Goal: Contribute content: Contribute content

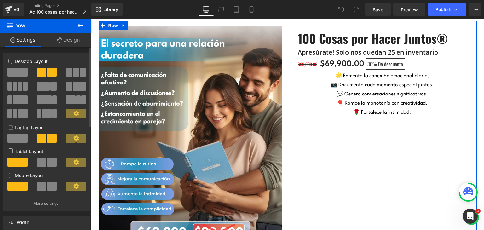
click at [16, 73] on span at bounding box center [17, 72] width 20 height 9
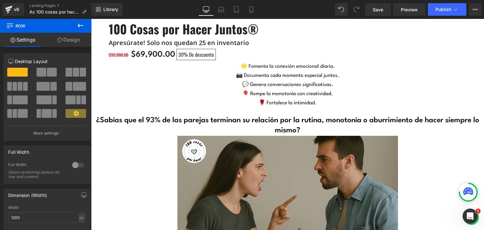
scroll to position [1731, 0]
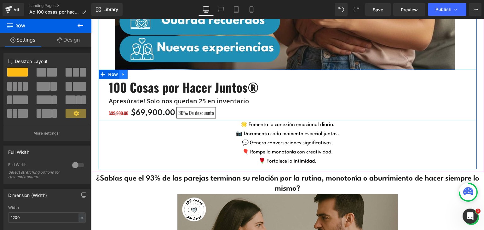
click at [122, 76] on icon at bounding box center [122, 74] width 1 height 3
click at [139, 74] on icon at bounding box center [140, 74] width 4 height 4
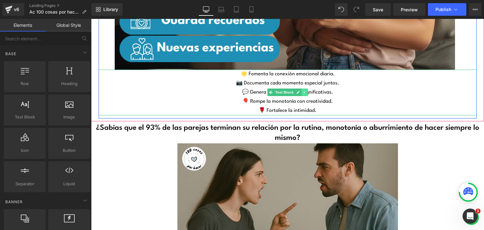
click at [303, 92] on icon at bounding box center [303, 92] width 1 height 2
click at [306, 93] on icon at bounding box center [307, 92] width 3 height 3
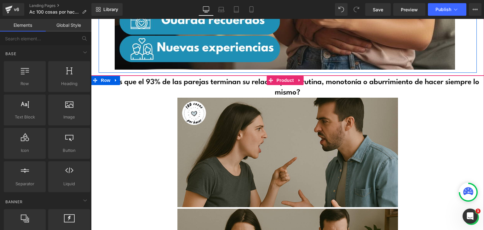
click at [114, 79] on icon at bounding box center [116, 80] width 4 height 5
click at [131, 82] on icon at bounding box center [132, 80] width 4 height 4
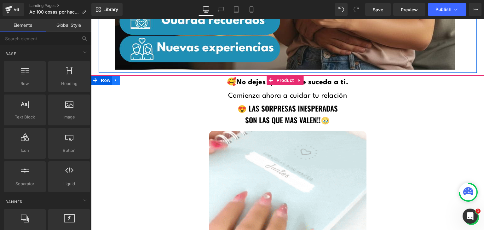
click at [114, 81] on icon at bounding box center [116, 80] width 4 height 5
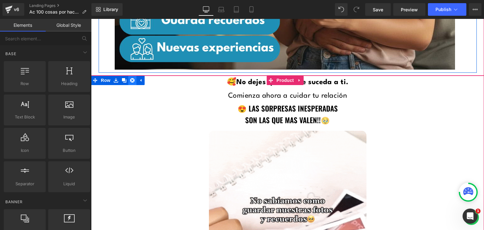
click at [130, 81] on icon at bounding box center [132, 80] width 4 height 4
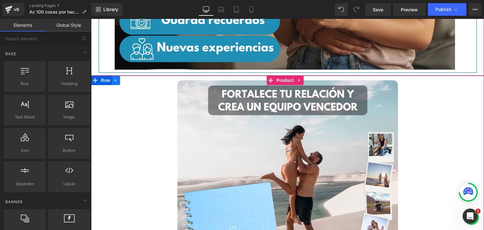
click at [114, 82] on icon at bounding box center [116, 80] width 4 height 5
click at [131, 81] on icon at bounding box center [132, 80] width 4 height 5
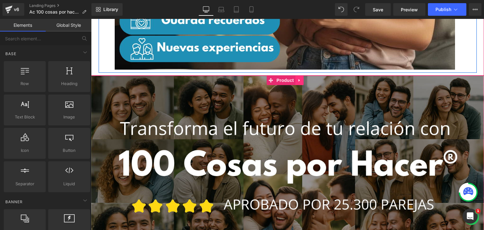
click at [297, 81] on icon at bounding box center [299, 80] width 4 height 5
click at [303, 81] on icon at bounding box center [303, 80] width 4 height 4
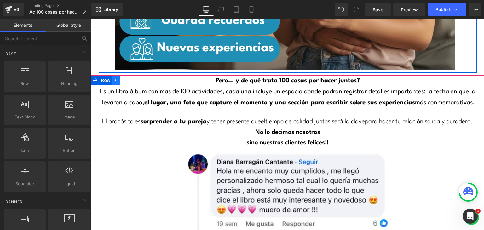
click at [116, 80] on link at bounding box center [116, 80] width 8 height 9
click at [131, 80] on icon at bounding box center [132, 80] width 4 height 4
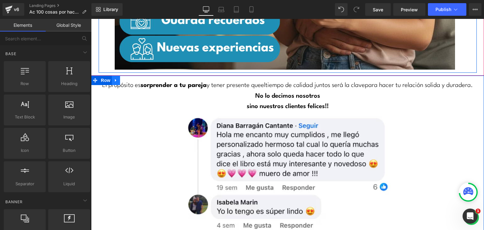
click at [115, 82] on icon at bounding box center [116, 80] width 4 height 5
click at [130, 82] on icon at bounding box center [132, 80] width 4 height 4
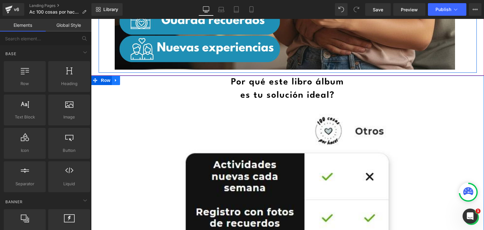
click at [115, 80] on icon at bounding box center [115, 80] width 1 height 3
click at [131, 80] on icon at bounding box center [132, 80] width 4 height 4
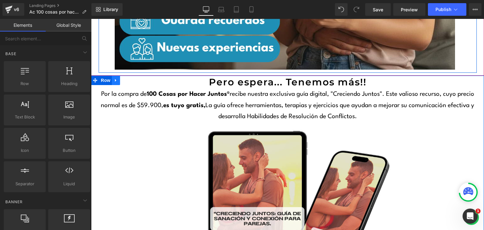
click at [116, 81] on icon at bounding box center [116, 80] width 4 height 5
click at [130, 81] on icon at bounding box center [132, 80] width 4 height 4
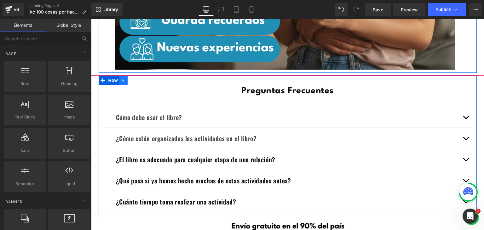
click at [122, 80] on icon at bounding box center [123, 80] width 4 height 5
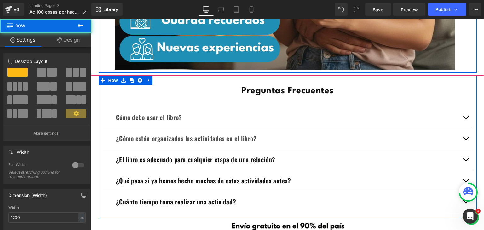
click at [99, 92] on div "Preguntas Frecuentes Heading Cómo debo usar el libro? Text Block Elige una acti…" at bounding box center [288, 150] width 378 height 130
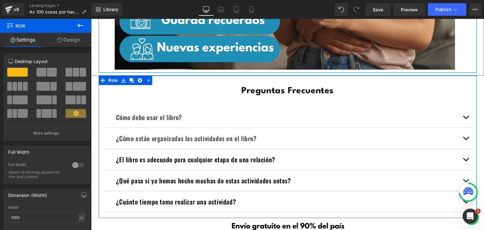
click at [61, 41] on icon at bounding box center [59, 39] width 5 height 5
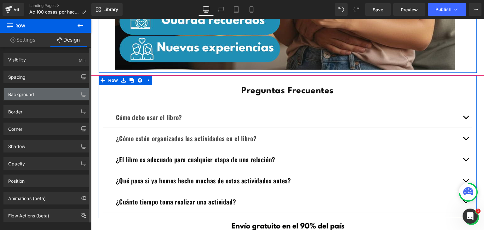
click at [32, 93] on div "Background" at bounding box center [21, 92] width 26 height 9
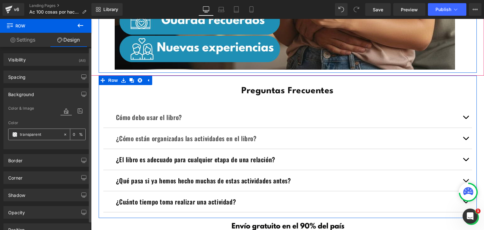
click at [43, 134] on input "transparent" at bounding box center [40, 134] width 40 height 7
click at [14, 135] on span at bounding box center [14, 134] width 5 height 5
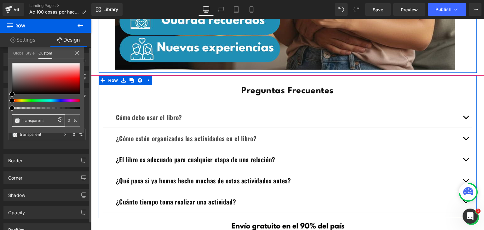
click at [43, 120] on input "transparent" at bounding box center [38, 120] width 33 height 7
click at [43, 119] on input "transparent" at bounding box center [38, 120] width 33 height 7
paste input "#62c7e2"
type input "#62c7e2"
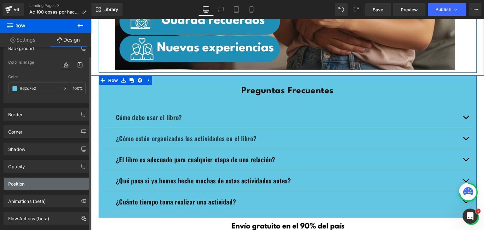
scroll to position [57, 0]
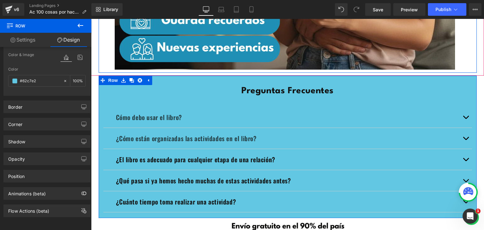
click at [21, 42] on link "Settings" at bounding box center [23, 40] width 46 height 14
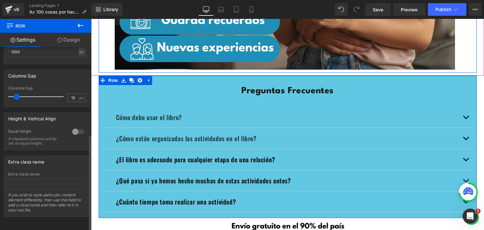
scroll to position [170, 0]
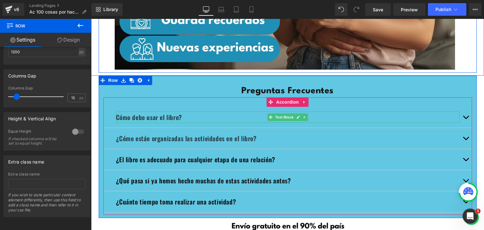
click at [164, 118] on strong "Cómo debo usar el libro?" at bounding box center [149, 116] width 66 height 9
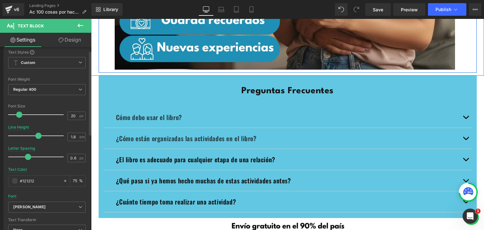
scroll to position [31, 0]
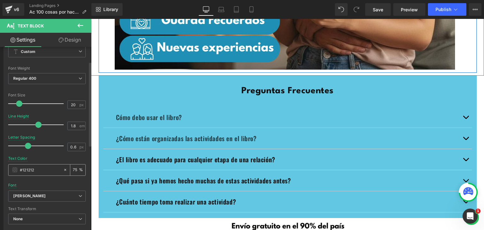
click at [14, 172] on div "#121212" at bounding box center [35, 169] width 54 height 11
click at [16, 170] on span at bounding box center [14, 169] width 5 height 5
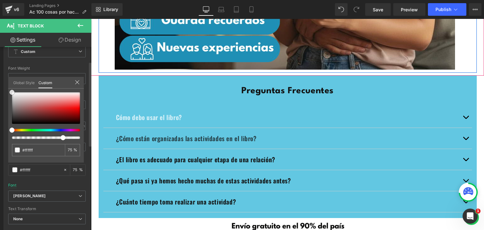
drag, startPoint x: 11, startPoint y: 122, endPoint x: 0, endPoint y: 73, distance: 49.8
click at [0, 73] on div "Typography Text Styles Custom Custom Setup Global Style Custom Setup Global Sty…" at bounding box center [47, 125] width 94 height 216
drag, startPoint x: 62, startPoint y: 138, endPoint x: 85, endPoint y: 138, distance: 23.0
click at [85, 138] on div "Typography Text Styles Custom Custom Setup Global Style Custom Setup Global Sty…" at bounding box center [47, 125] width 94 height 216
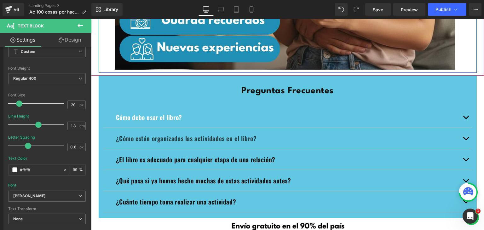
click at [258, 91] on span "Preguntas Frecuentes" at bounding box center [287, 91] width 92 height 9
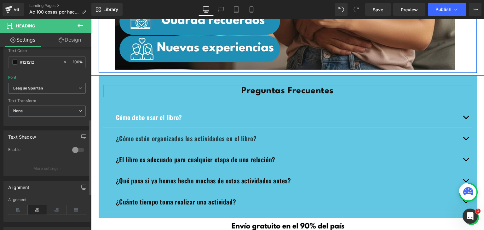
scroll to position [189, 0]
click at [14, 60] on span at bounding box center [14, 60] width 5 height 5
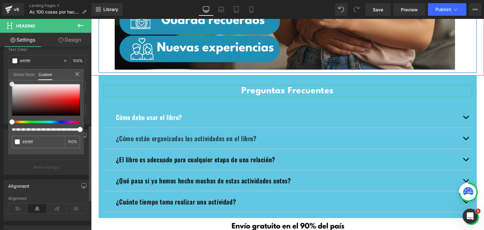
drag, startPoint x: 16, startPoint y: 89, endPoint x: 4, endPoint y: 66, distance: 25.8
click at [4, 66] on div "Typography Text Styles Custom Custom Setup Global Style Custom Setup Global Sty…" at bounding box center [47, 16] width 94 height 216
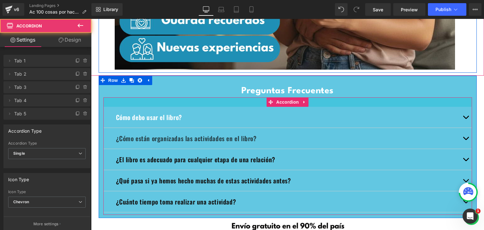
click at [210, 104] on div at bounding box center [287, 101] width 368 height 9
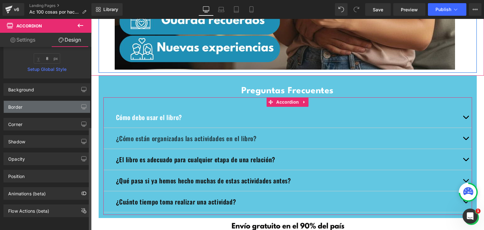
scroll to position [139, 0]
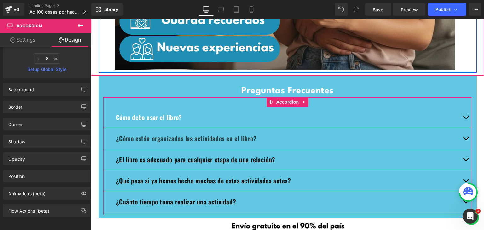
click at [14, 39] on link "Settings" at bounding box center [23, 40] width 46 height 14
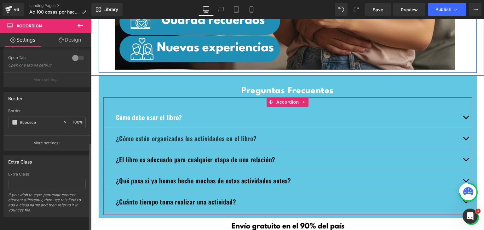
scroll to position [201, 0]
click at [14, 120] on span at bounding box center [14, 122] width 5 height 5
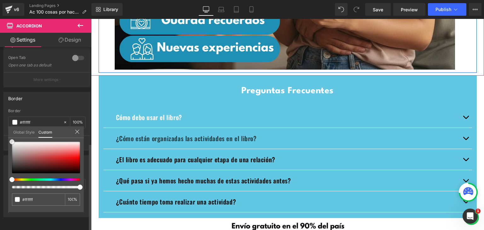
drag, startPoint x: 12, startPoint y: 146, endPoint x: 14, endPoint y: 125, distance: 20.6
click at [14, 125] on div "Border #cecece Border #cecece 100 % More settings Global Style Custom Setup Glo…" at bounding box center [47, 118] width 94 height 63
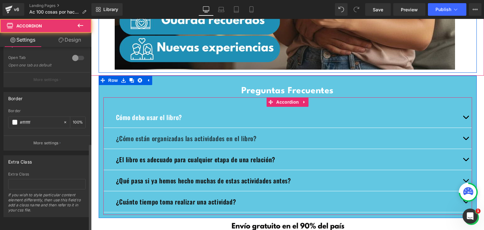
click at [465, 119] on span "button" at bounding box center [465, 119] width 0 height 0
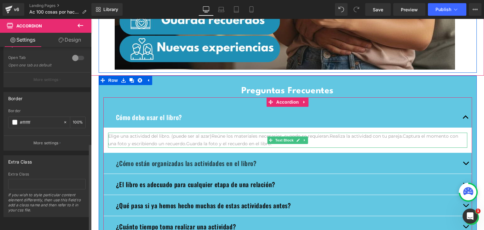
click at [131, 142] on p "Elige una actividad del libro. (puede ser al azar)Reúne los materiales necesari…" at bounding box center [287, 140] width 359 height 15
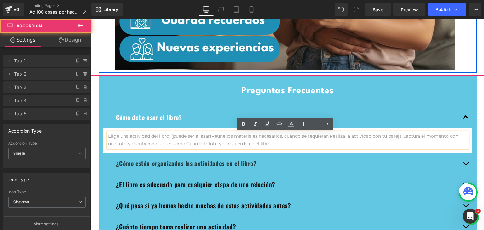
click at [103, 130] on article "Elige una actividad del libro. (puede ser al azar)Reúne los materiales necesari…" at bounding box center [287, 140] width 368 height 25
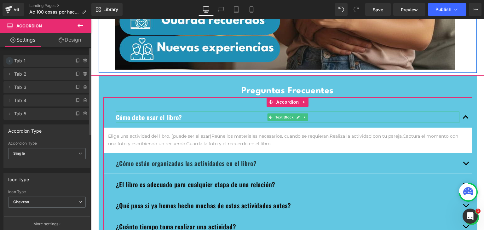
click at [8, 61] on icon at bounding box center [9, 60] width 5 height 5
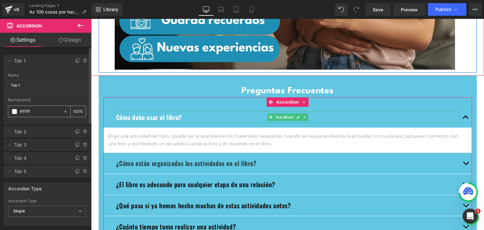
click at [14, 112] on span at bounding box center [14, 111] width 5 height 5
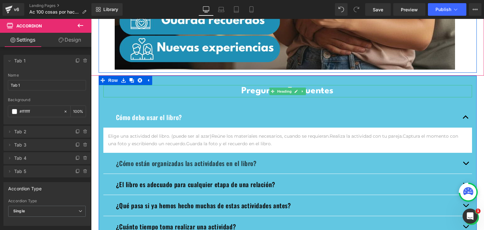
click at [111, 91] on h1 "Preguntas Frecuentes" at bounding box center [287, 91] width 368 height 12
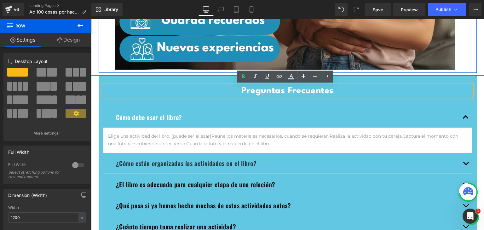
click at [99, 100] on div "Preguntas Frecuentes Heading Cómo debo usar el libro? Text Block Elige una acti…" at bounding box center [288, 162] width 378 height 155
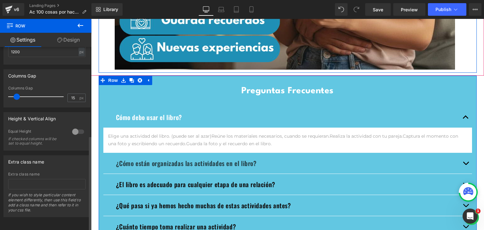
scroll to position [170, 0]
click at [62, 38] on link "Design" at bounding box center [69, 40] width 46 height 14
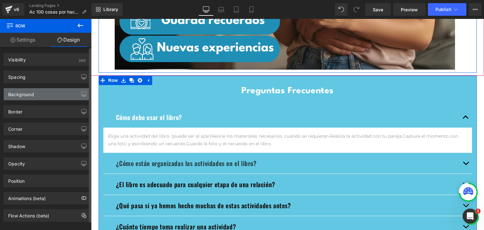
click at [40, 98] on div "Background" at bounding box center [47, 94] width 86 height 12
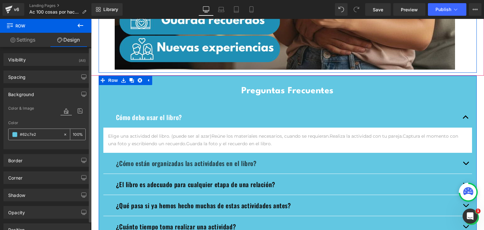
click at [41, 133] on input "#62c7e2" at bounding box center [40, 134] width 40 height 7
click at [40, 133] on input "#62c7e2" at bounding box center [40, 134] width 40 height 7
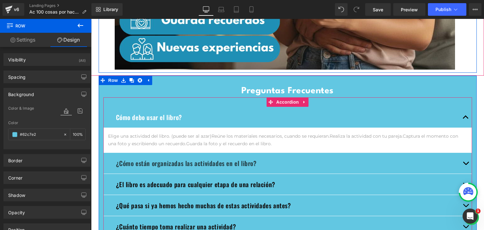
click at [105, 131] on article "Elige una actividad del libro. (puede ser al azar)Reúne los materiales necesari…" at bounding box center [287, 140] width 368 height 25
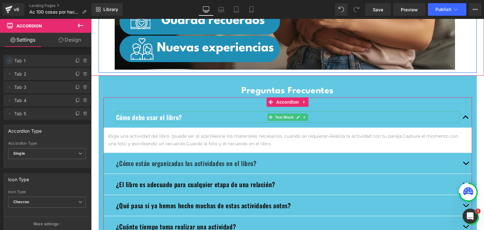
click at [9, 61] on icon at bounding box center [9, 60] width 5 height 5
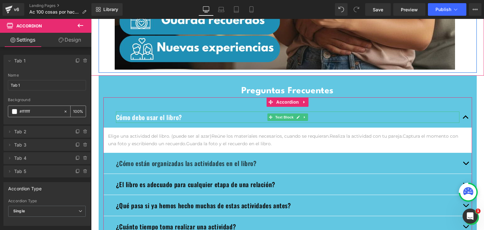
click at [14, 110] on span at bounding box center [14, 111] width 5 height 5
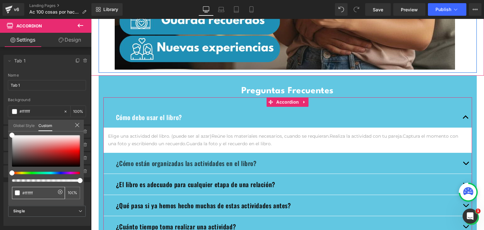
click at [39, 192] on input "#ffffff" at bounding box center [38, 193] width 33 height 7
paste input "62c7e2"
type input "#62c7e2"
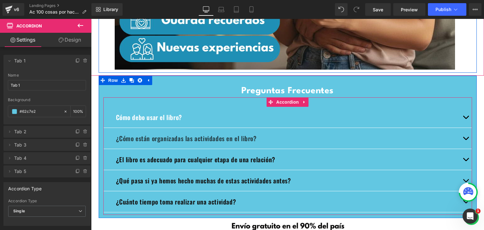
click at [463, 118] on button "button" at bounding box center [465, 117] width 13 height 21
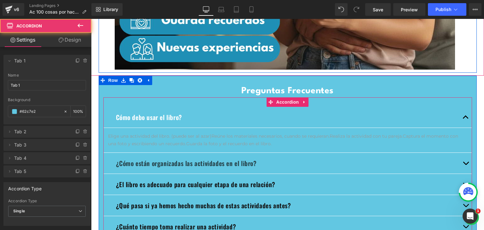
click at [465, 165] on span "button" at bounding box center [465, 165] width 0 height 0
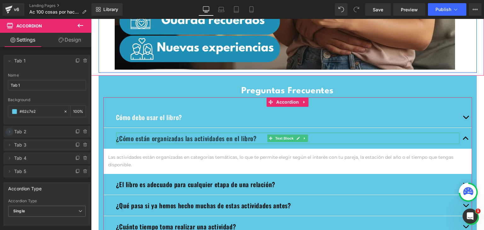
click at [9, 133] on icon at bounding box center [9, 131] width 5 height 5
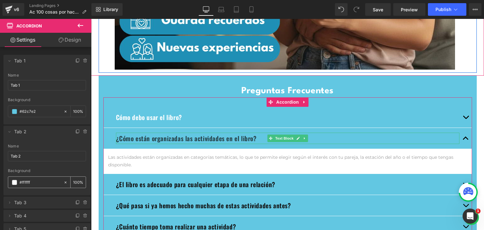
click at [31, 181] on input "#ffffff" at bounding box center [40, 182] width 41 height 7
paste input "62c7e2"
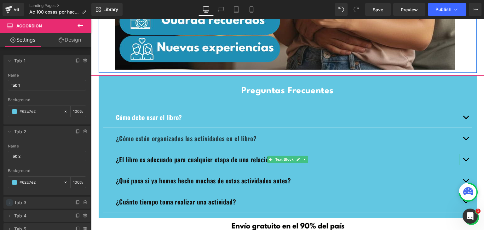
type input "#62c7e2"
click at [10, 203] on icon at bounding box center [9, 202] width 5 height 5
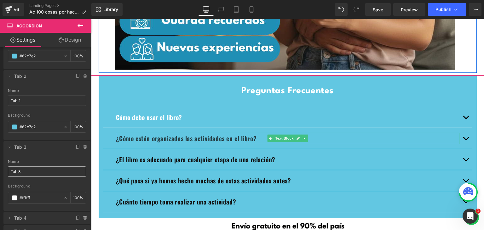
scroll to position [63, 0]
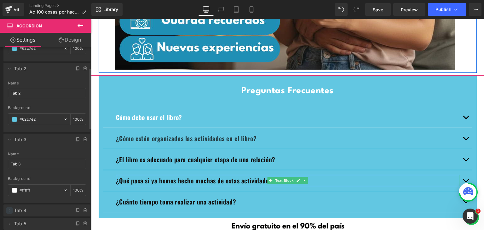
click at [9, 210] on icon at bounding box center [9, 210] width 5 height 5
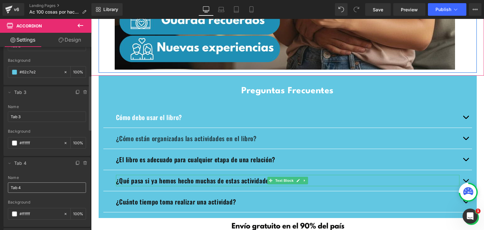
scroll to position [126, 0]
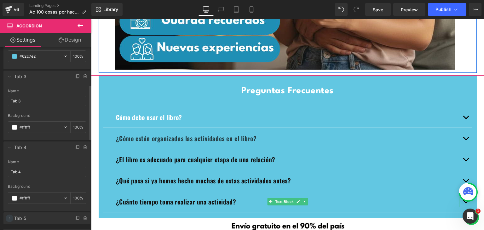
click at [8, 218] on icon at bounding box center [9, 218] width 5 height 5
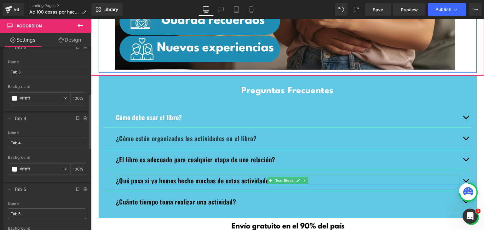
scroll to position [189, 0]
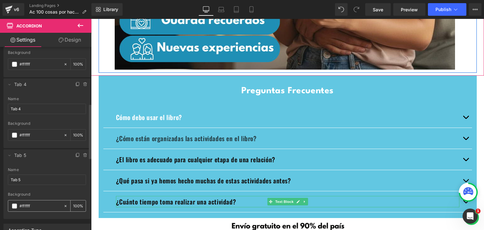
click at [40, 203] on input "#ffffff" at bounding box center [40, 205] width 41 height 7
paste input "62c7e2"
type input "#62c7e2"
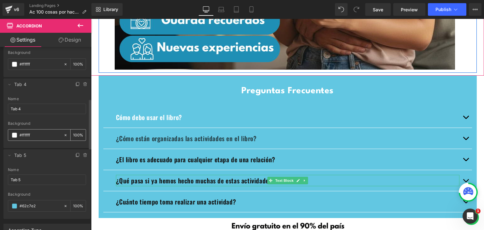
click at [33, 136] on input "#ffffff" at bounding box center [40, 135] width 41 height 7
click at [33, 135] on input "#ffffff" at bounding box center [40, 135] width 41 height 7
paste input "62c7e2"
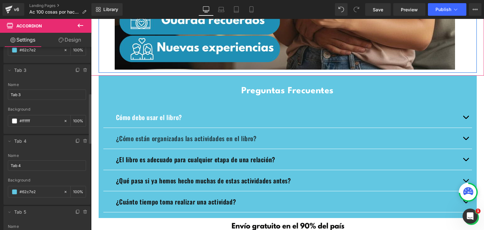
scroll to position [126, 0]
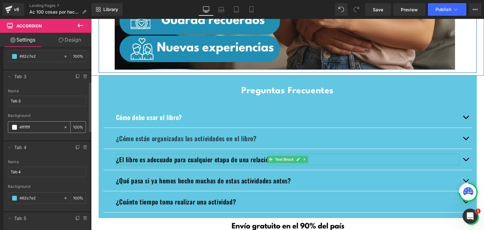
type input "#62c7e2"
click at [37, 127] on input "#ffffff" at bounding box center [40, 127] width 41 height 7
click at [37, 126] on input "#ffffff" at bounding box center [40, 127] width 41 height 7
paste input "62c7e2"
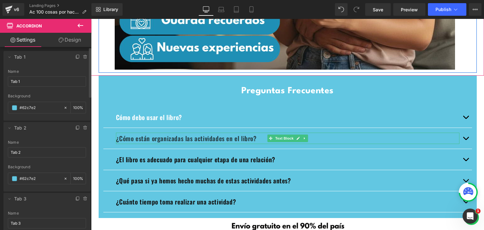
scroll to position [0, 0]
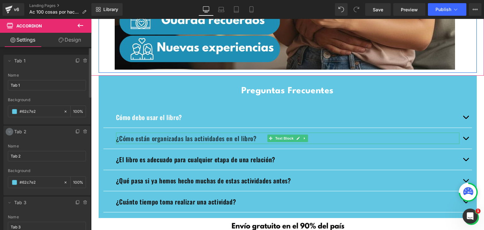
type input "#62c7e2"
click at [8, 132] on icon at bounding box center [9, 131] width 5 height 5
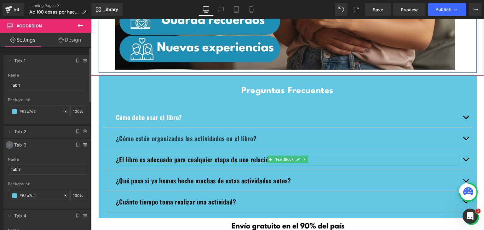
click at [10, 144] on icon at bounding box center [9, 144] width 5 height 5
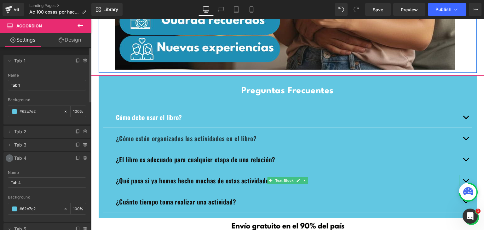
click at [10, 156] on icon at bounding box center [9, 158] width 5 height 5
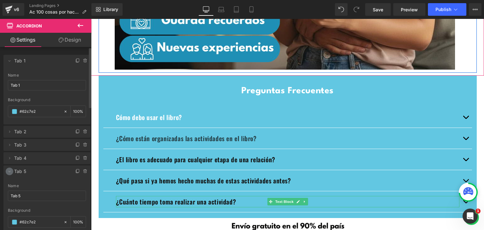
click at [9, 173] on icon at bounding box center [9, 171] width 5 height 5
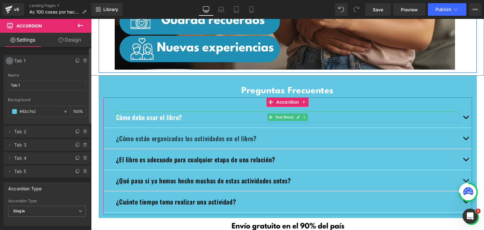
click at [11, 59] on icon at bounding box center [9, 60] width 5 height 5
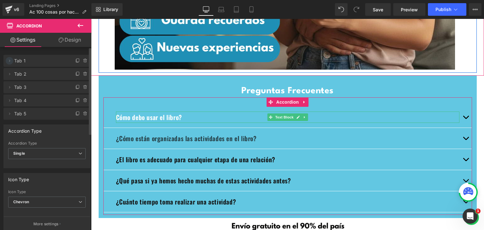
click at [9, 62] on icon at bounding box center [9, 60] width 5 height 5
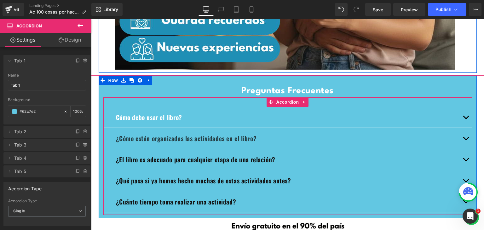
click at [462, 116] on button "button" at bounding box center [465, 117] width 13 height 21
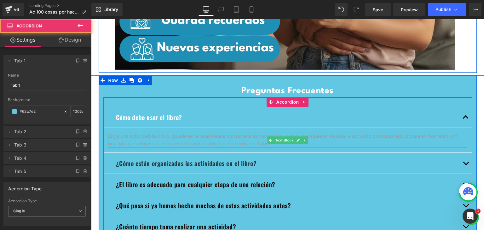
click at [175, 139] on p "Elige una actividad del libro. (puede ser al azar)Reúne los materiales necesari…" at bounding box center [287, 140] width 359 height 15
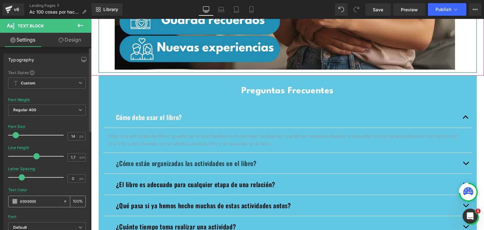
click at [13, 199] on span at bounding box center [14, 201] width 5 height 5
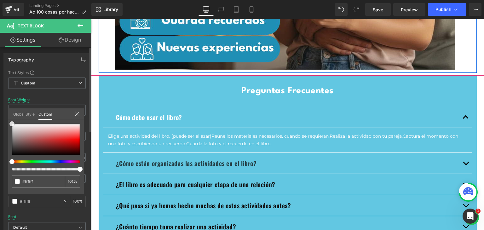
drag, startPoint x: 12, startPoint y: 137, endPoint x: 3, endPoint y: 101, distance: 37.2
click at [3, 101] on div "Typography Text Styles Custom Custom Setup Global Style Custom Setup Global Sty…" at bounding box center [47, 156] width 94 height 216
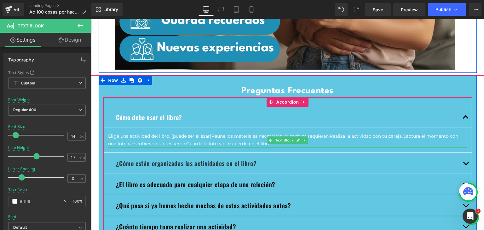
click at [327, 139] on p "Elige una actividad del libro. (puede ser al azar)Reúne los materiales necesari…" at bounding box center [287, 140] width 359 height 15
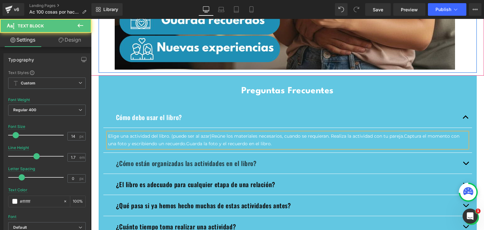
click at [402, 138] on p "Elige una actividad del libro. (puede ser al azar)Reúne los materiales necesari…" at bounding box center [287, 140] width 359 height 15
click at [184, 143] on p "Elige una actividad del libro. (puede ser al azar)Reúne los materiales necesari…" at bounding box center [287, 140] width 359 height 15
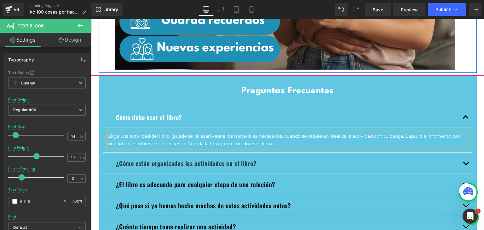
click at [463, 161] on button "button" at bounding box center [465, 163] width 13 height 21
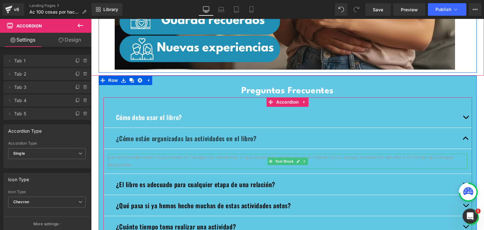
click at [149, 160] on p "Las actividades están organizadas en categorías temáticas, lo que te permite el…" at bounding box center [287, 161] width 359 height 15
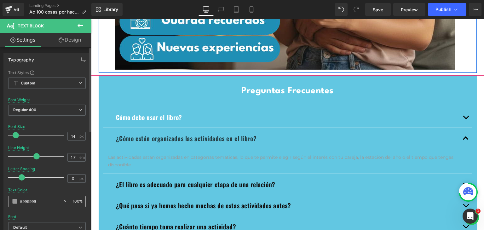
click at [14, 202] on span at bounding box center [14, 201] width 5 height 5
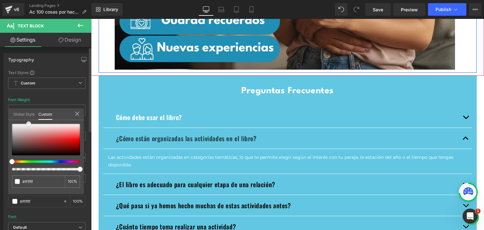
drag, startPoint x: 11, startPoint y: 137, endPoint x: 28, endPoint y: 109, distance: 33.2
click at [28, 109] on div "Global Style Custom Setup Global Style #999999 100 %" at bounding box center [46, 117] width 76 height 19
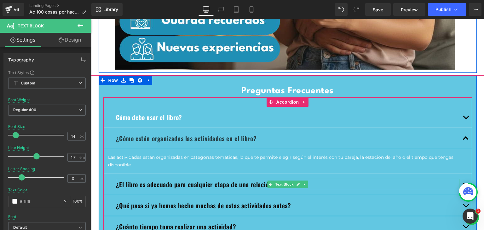
click at [451, 184] on p "¿El libro es adecuado para cualquier etapa de una relación?" at bounding box center [287, 183] width 343 height 11
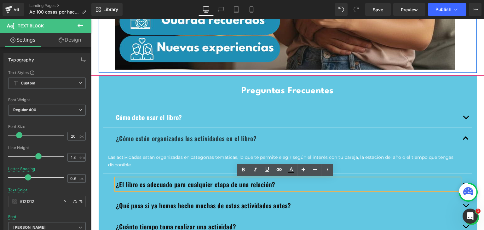
click at [462, 182] on button "button" at bounding box center [465, 184] width 13 height 21
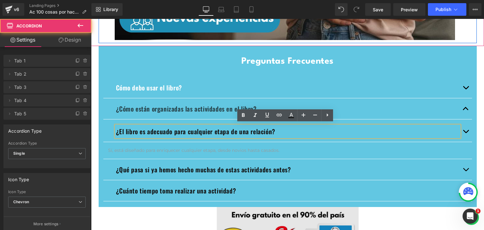
scroll to position [1794, 0]
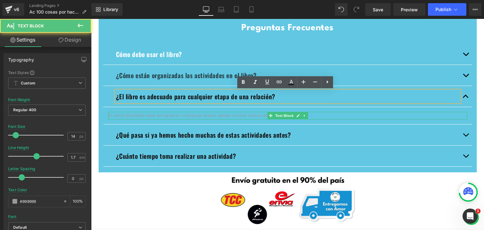
click at [179, 116] on p "Sí, está diseñado para enriquecer cualquier etapa, desde novios hasta casados." at bounding box center [287, 116] width 359 height 8
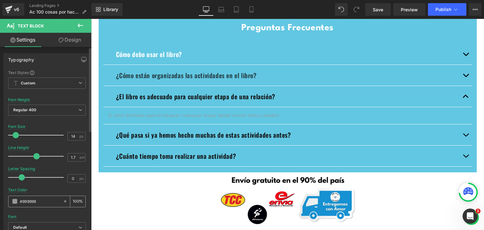
click at [12, 202] on span at bounding box center [14, 201] width 5 height 5
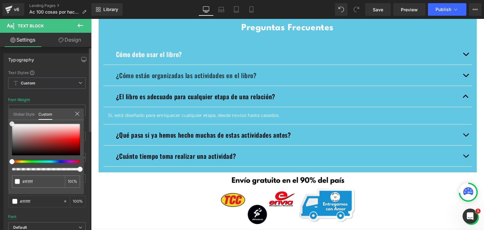
drag, startPoint x: 13, startPoint y: 136, endPoint x: 4, endPoint y: 110, distance: 27.2
click at [4, 110] on div "Typography Text Styles Custom Custom Setup Global Style Custom Setup Global Sty…" at bounding box center [47, 156] width 94 height 216
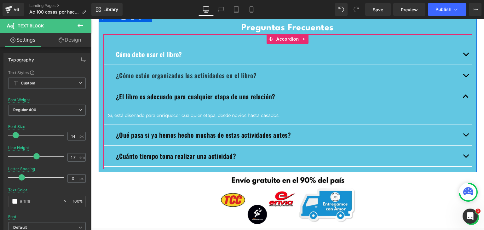
click at [465, 136] on span "button" at bounding box center [465, 136] width 0 height 0
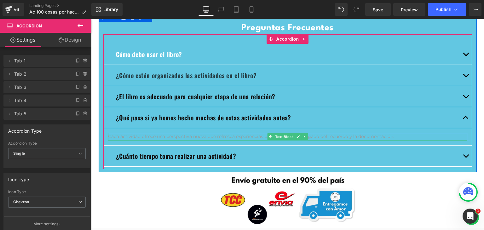
click at [205, 138] on p "Cada actividad ofrece una perspectiva nueva que refresca experiencias pasadas c…" at bounding box center [287, 137] width 359 height 8
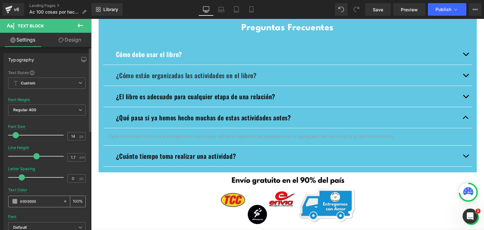
click at [15, 204] on div "#999999" at bounding box center [35, 201] width 54 height 11
click at [14, 201] on span at bounding box center [14, 201] width 5 height 5
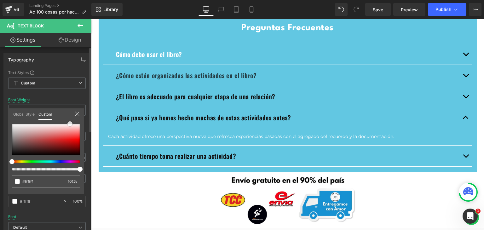
drag, startPoint x: 13, startPoint y: 135, endPoint x: 73, endPoint y: 106, distance: 66.7
click at [73, 107] on div "Typography Text Styles Custom Custom Setup Global Style Custom Setup Global Sty…" at bounding box center [47, 156] width 94 height 216
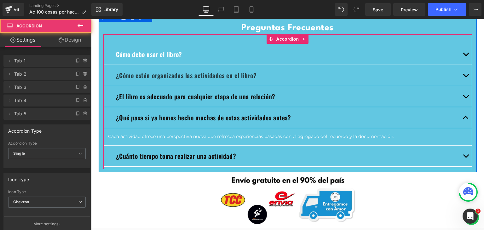
click at [464, 156] on button "button" at bounding box center [465, 155] width 13 height 21
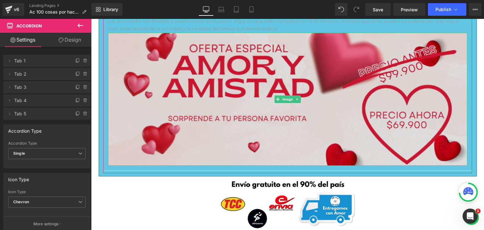
scroll to position [1920, 0]
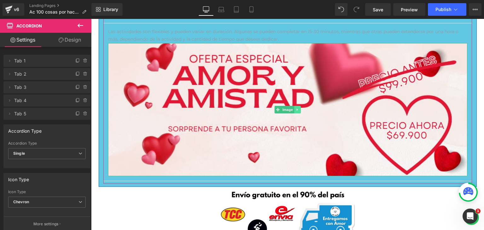
click at [295, 111] on icon at bounding box center [296, 110] width 3 height 4
click at [297, 110] on link at bounding box center [300, 110] width 7 height 8
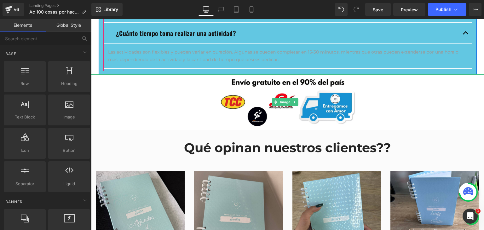
scroll to position [1857, 0]
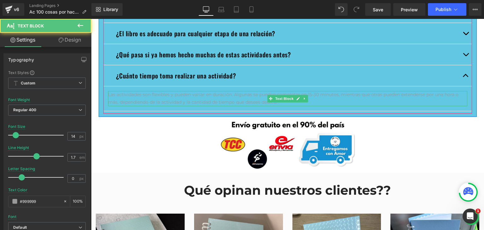
click at [181, 101] on p "Las actividades son flexibles y pueden variar en duración. Algunas se pueden co…" at bounding box center [287, 98] width 359 height 15
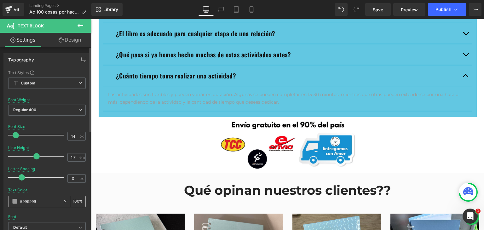
click at [14, 202] on span at bounding box center [14, 201] width 5 height 5
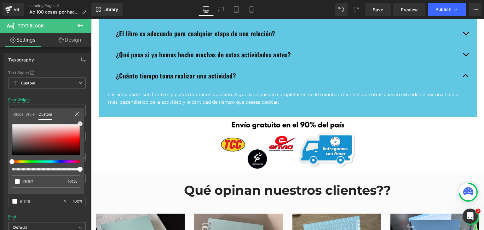
drag, startPoint x: 102, startPoint y: 155, endPoint x: 109, endPoint y: 107, distance: 48.3
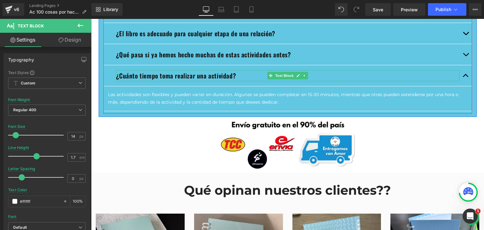
click at [189, 76] on span "¿Cuánto tiempo toma realizar una actividad?" at bounding box center [176, 75] width 120 height 9
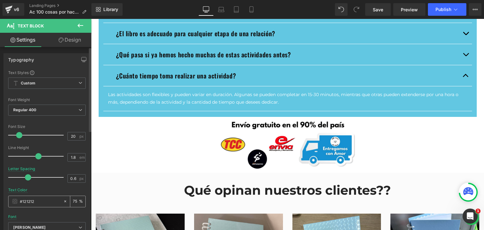
click at [12, 202] on span at bounding box center [14, 201] width 5 height 5
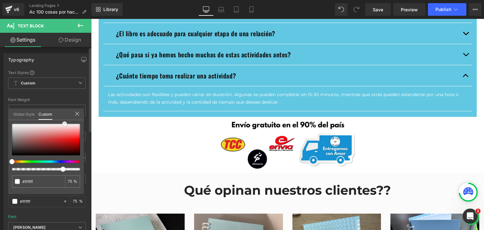
drag, startPoint x: 21, startPoint y: 141, endPoint x: 65, endPoint y: 112, distance: 52.0
click at [65, 112] on div "Global Style Custom Setup Global Style #121212 75 %" at bounding box center [46, 117] width 76 height 19
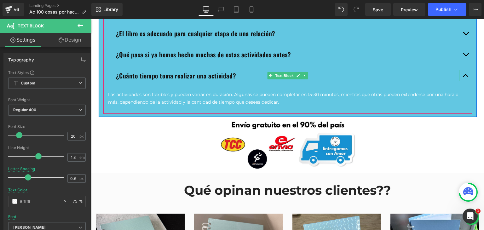
click at [166, 75] on span "¿Cuánto tiempo toma realizar una actividad?" at bounding box center [176, 75] width 120 height 9
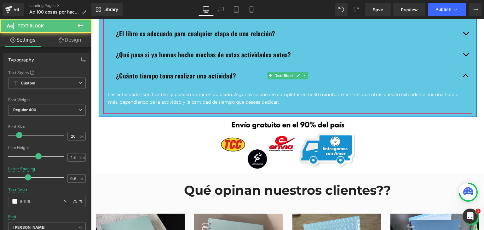
click at [162, 77] on span "¿Cuánto tiempo toma realizar una actividad?" at bounding box center [176, 75] width 120 height 9
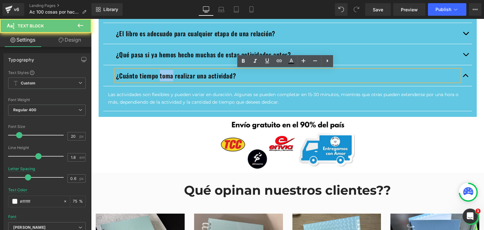
click at [162, 77] on span "¿Cuánto tiempo toma realizar una actividad?" at bounding box center [176, 75] width 120 height 9
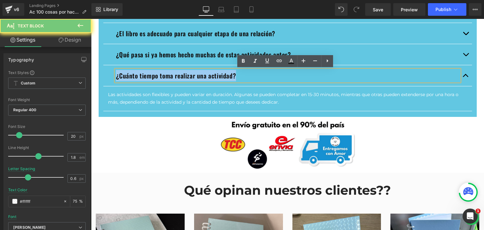
click at [162, 77] on span "¿Cuánto tiempo toma realizar una actividad?" at bounding box center [176, 75] width 120 height 9
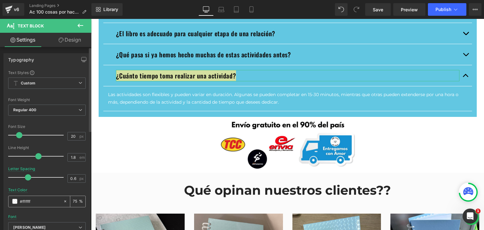
click at [17, 202] on div "#121212" at bounding box center [35, 201] width 54 height 11
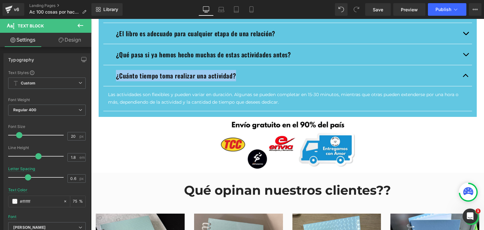
click at [177, 122] on div at bounding box center [287, 145] width 393 height 56
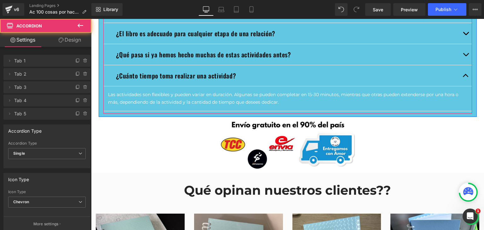
click at [109, 76] on div "¿Cuánto tiempo toma realizar una actividad? Text Block" at bounding box center [287, 75] width 368 height 21
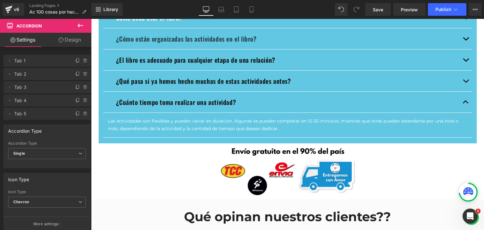
scroll to position [1794, 0]
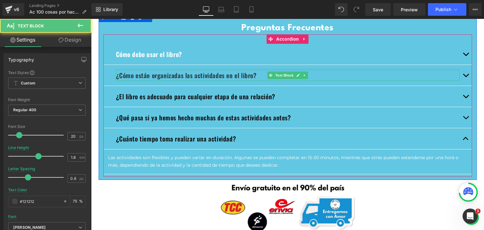
click at [176, 76] on span "¿Cómo están organizadas las actividades en el libro?" at bounding box center [186, 75] width 141 height 9
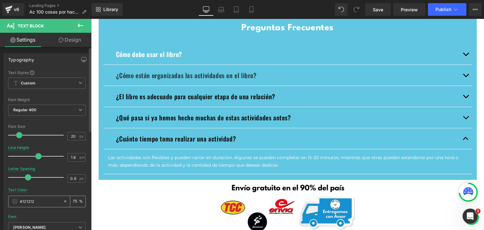
click at [15, 201] on span at bounding box center [14, 201] width 5 height 5
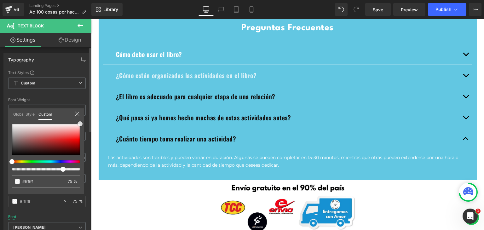
drag, startPoint x: 20, startPoint y: 130, endPoint x: 83, endPoint y: 108, distance: 67.7
click at [83, 108] on div "Typography Text Styles Custom Custom Setup Global Style Custom Setup Global Sty…" at bounding box center [47, 156] width 94 height 216
drag, startPoint x: 154, startPoint y: 187, endPoint x: 103, endPoint y: 167, distance: 54.4
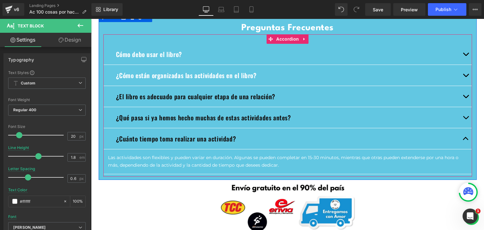
click at [465, 140] on span "button" at bounding box center [465, 140] width 0 height 0
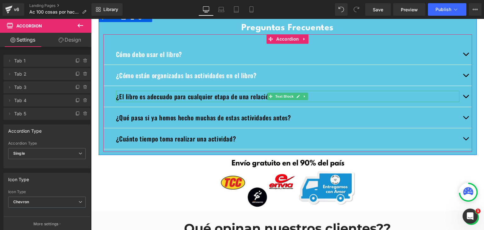
click at [124, 96] on span "¿El libro es adecuado para cualquier etapa de una relación?" at bounding box center [195, 96] width 159 height 9
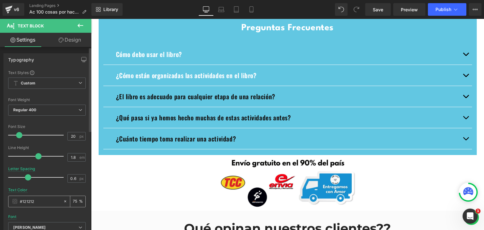
click at [13, 201] on span at bounding box center [14, 201] width 5 height 5
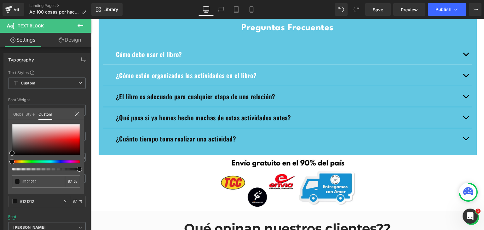
drag, startPoint x: 154, startPoint y: 189, endPoint x: 96, endPoint y: 166, distance: 62.9
drag, startPoint x: 64, startPoint y: 129, endPoint x: 40, endPoint y: 104, distance: 34.7
click at [40, 104] on div "Typography Text Styles Custom Custom Setup Global Style Custom Setup Global Sty…" at bounding box center [47, 156] width 94 height 216
click at [67, 173] on div "#121212 75 %" at bounding box center [46, 159] width 76 height 70
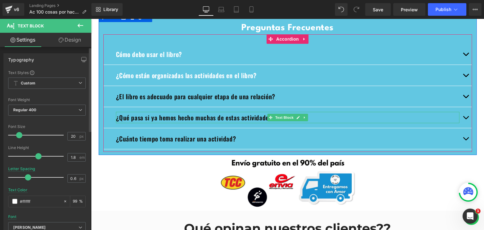
click at [149, 117] on span "¿Qué pasa si ya hemos hecho muchas de estas actividades antes?" at bounding box center [203, 117] width 175 height 9
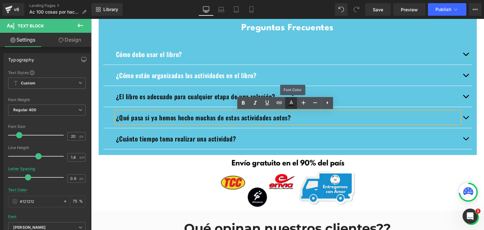
click at [291, 105] on icon at bounding box center [291, 105] width 6 height 1
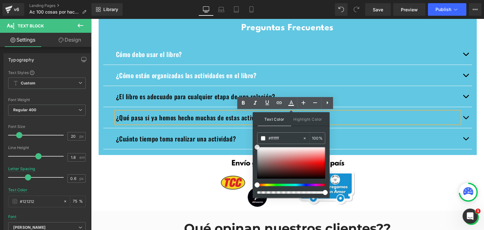
drag, startPoint x: 269, startPoint y: 156, endPoint x: 254, endPoint y: 123, distance: 36.8
click at [257, 112] on div "Text Color Highlight Color #333333 #121212 100 % none 0 %" at bounding box center [291, 112] width 68 height 0
click at [316, 129] on div "Text Color Highlight Color #333333 #121212 100 % none 0 %" at bounding box center [290, 155] width 77 height 86
click at [356, 116] on p "¿Qué pasa si ya hemos hecho muchas de estas actividades antes?" at bounding box center [287, 117] width 343 height 11
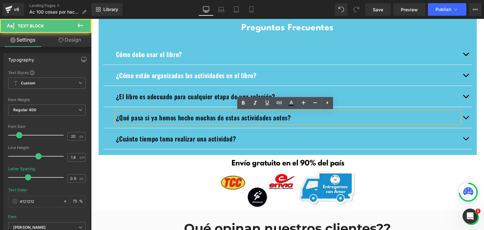
drag, startPoint x: 303, startPoint y: 121, endPoint x: 280, endPoint y: 118, distance: 22.2
click at [298, 121] on p "¿Qué pasa si ya hemos hecho muchas de estas actividades antes?" at bounding box center [287, 117] width 343 height 11
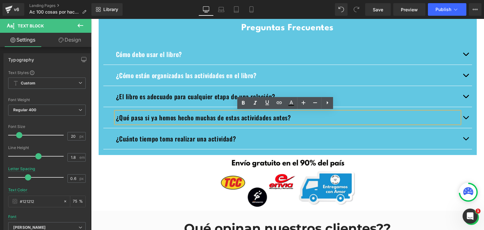
click at [280, 118] on span "¿Qué pasa si ya hemos hecho muchas de estas actividades antes?" at bounding box center [203, 117] width 175 height 9
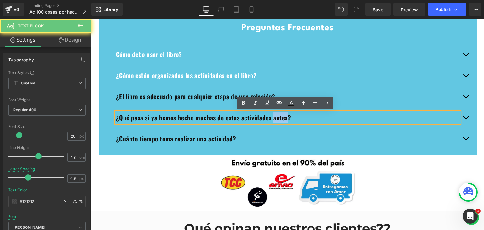
click at [280, 118] on span "¿Qué pasa si ya hemos hecho muchas de estas actividades antes?" at bounding box center [203, 117] width 175 height 9
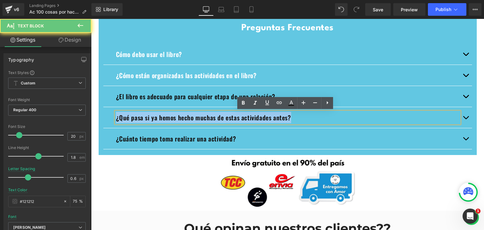
click at [280, 118] on span "¿Qué pasa si ya hemos hecho muchas de estas actividades antes?" at bounding box center [203, 117] width 175 height 9
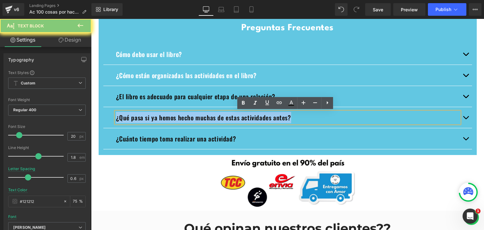
click at [280, 118] on span "¿Qué pasa si ya hemos hecho muchas de estas actividades antes?" at bounding box center [203, 117] width 175 height 9
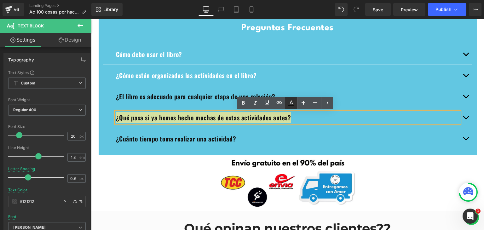
click at [293, 105] on icon at bounding box center [291, 105] width 6 height 1
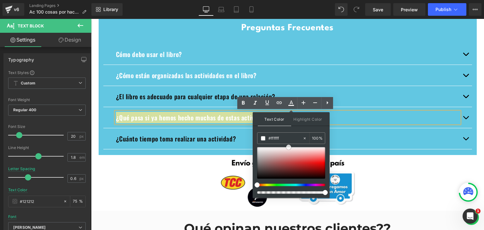
drag, startPoint x: 266, startPoint y: 154, endPoint x: 288, endPoint y: 129, distance: 33.6
click at [288, 129] on div "Text Color Highlight Color #333333 #121212 100 % none 0 %" at bounding box center [290, 155] width 77 height 86
click at [311, 129] on div "Text Color Highlight Color #333333 #121212 100 % none 0 %" at bounding box center [290, 155] width 77 height 86
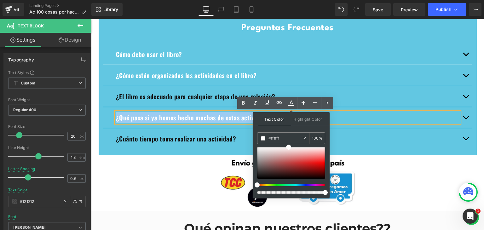
click at [213, 97] on span "¿El libro es adecuado para cualquier etapa de una relación?" at bounding box center [195, 96] width 159 height 9
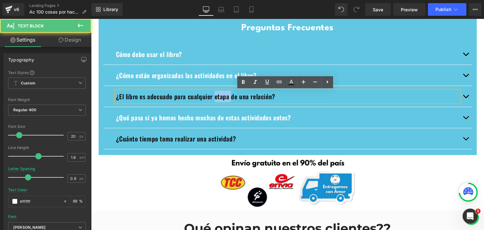
click at [213, 97] on span "¿El libro es adecuado para cualquier etapa de una relación?" at bounding box center [195, 96] width 159 height 9
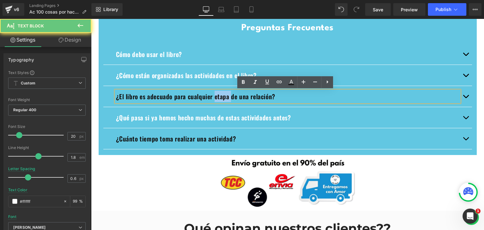
click at [213, 97] on span "¿El libro es adecuado para cualquier etapa de una relación?" at bounding box center [195, 96] width 159 height 9
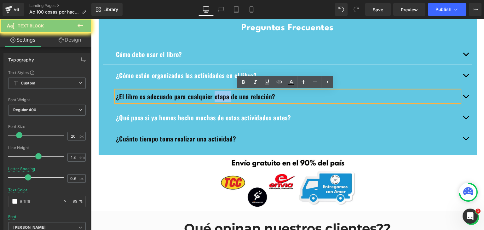
click at [213, 97] on span "¿El libro es adecuado para cualquier etapa de una relación?" at bounding box center [195, 96] width 159 height 9
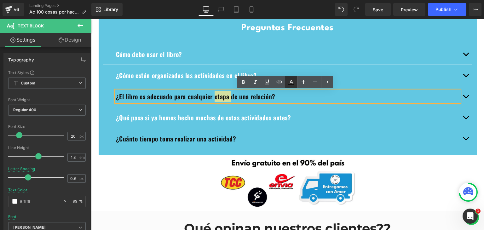
click at [294, 84] on icon at bounding box center [291, 82] width 8 height 8
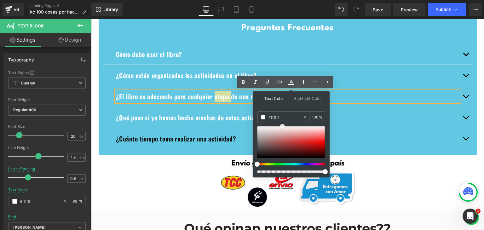
drag, startPoint x: 273, startPoint y: 136, endPoint x: 283, endPoint y: 91, distance: 46.2
click at [283, 91] on div "Text Color Highlight Color #333333 #121212 100 % none 0 %" at bounding box center [291, 91] width 68 height 0
click at [302, 107] on div "Text Color Highlight Color #333333 #121212 100 % none 0 %" at bounding box center [290, 134] width 77 height 86
click at [297, 110] on div "Text Color Highlight Color #333333 #121212 100 % none 0 %" at bounding box center [290, 134] width 77 height 86
click at [203, 134] on span "¿Cuánto tiempo toma realizar una actividad?" at bounding box center [176, 138] width 120 height 9
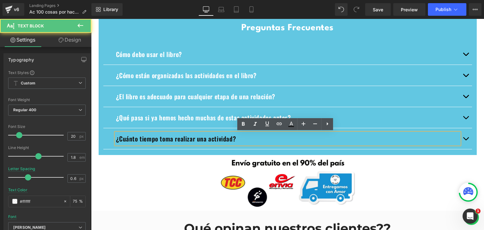
click at [196, 140] on span "¿Cuánto tiempo toma realizar una actividad?" at bounding box center [176, 138] width 120 height 9
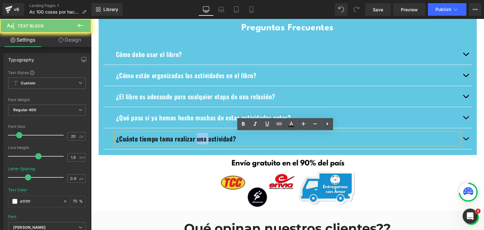
click at [196, 140] on span "¿Cuánto tiempo toma realizar una actividad?" at bounding box center [176, 138] width 120 height 9
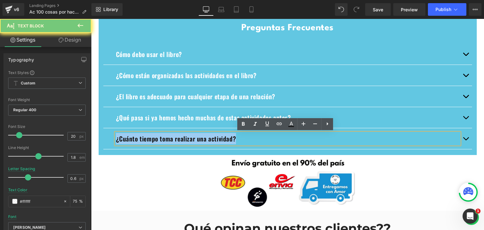
click at [196, 139] on span "¿Cuánto tiempo toma realizar una actividad?" at bounding box center [176, 138] width 120 height 9
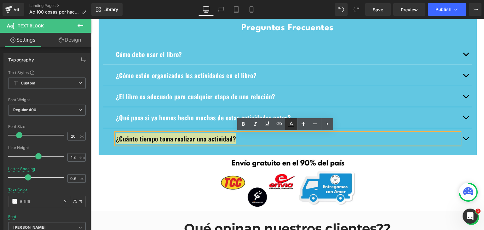
click at [290, 121] on icon at bounding box center [291, 124] width 8 height 8
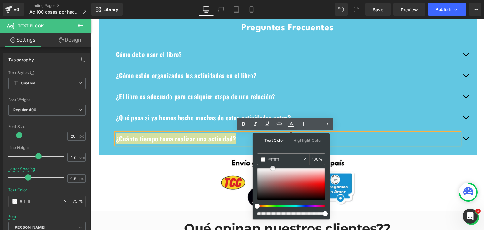
drag, startPoint x: 361, startPoint y: 191, endPoint x: 275, endPoint y: 133, distance: 103.7
click at [316, 150] on div "Text Color Highlight Color #333333 #121212 100 % none 0 %" at bounding box center [290, 176] width 77 height 86
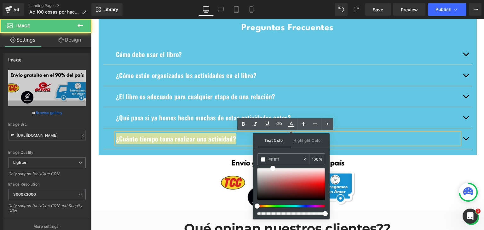
click at [91, 19] on div at bounding box center [91, 19] width 0 height 0
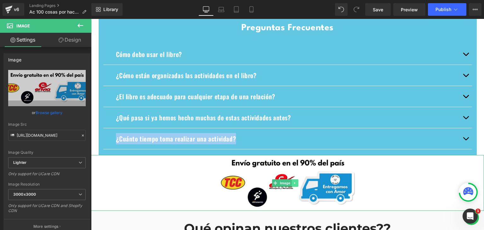
click at [293, 183] on icon at bounding box center [294, 183] width 3 height 4
click at [297, 181] on icon at bounding box center [297, 182] width 3 height 3
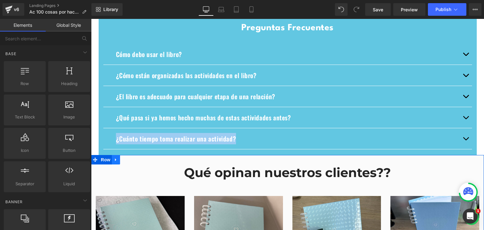
click at [115, 160] on icon at bounding box center [116, 159] width 4 height 5
click at [130, 159] on icon at bounding box center [132, 159] width 4 height 4
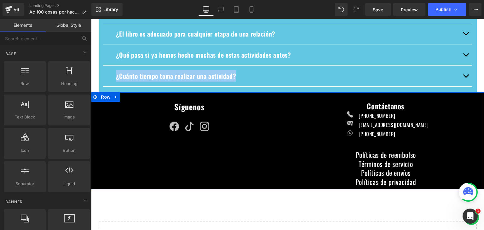
scroll to position [1857, 0]
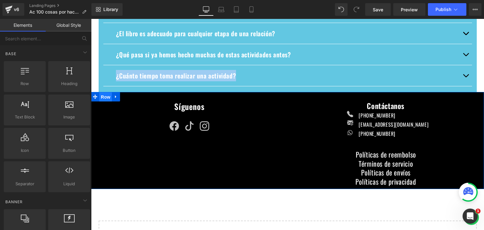
click at [101, 96] on span "Row" at bounding box center [105, 96] width 13 height 9
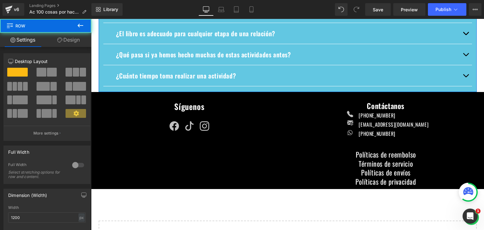
click at [99, 71] on div "Preguntas Frecuentes Heading Cómo debo usar el libro? Text Block Elige una acti…" at bounding box center [288, 24] width 378 height 130
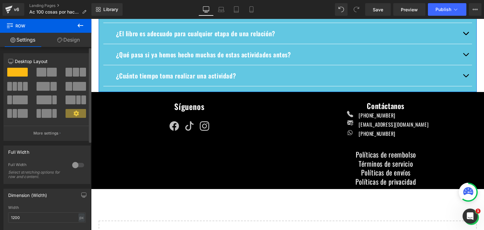
click at [77, 164] on div at bounding box center [78, 165] width 15 height 10
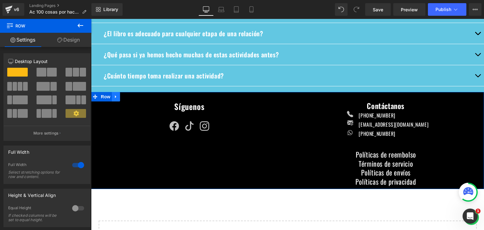
click at [112, 98] on link at bounding box center [116, 96] width 8 height 9
click at [104, 97] on span "Row" at bounding box center [105, 96] width 13 height 9
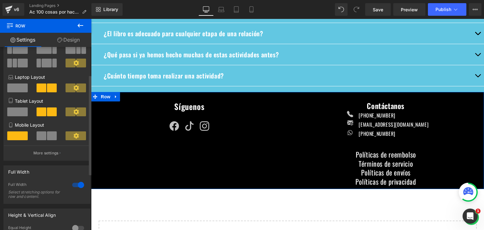
scroll to position [0, 0]
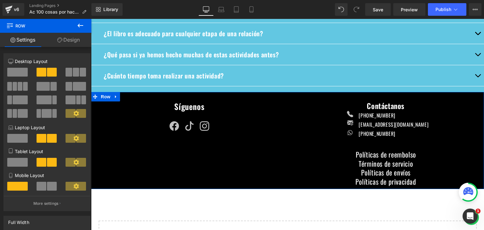
click at [67, 38] on link "Design" at bounding box center [69, 40] width 46 height 14
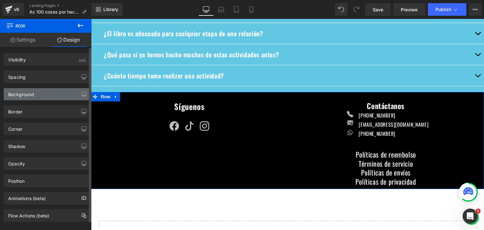
click at [26, 97] on div "Background" at bounding box center [47, 94] width 86 height 12
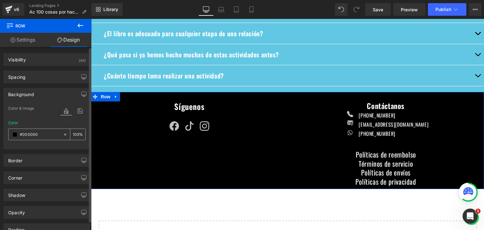
click at [27, 134] on input "#000000" at bounding box center [40, 134] width 40 height 7
paste input "62c7e2"
type input "#62c7e2"
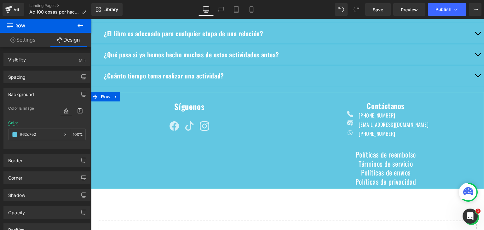
click at [124, 157] on div "Síguenos Heading Icon Icon Icon Icon List Hoz Contáctanos Heading Icon 301 3649…" at bounding box center [287, 140] width 393 height 97
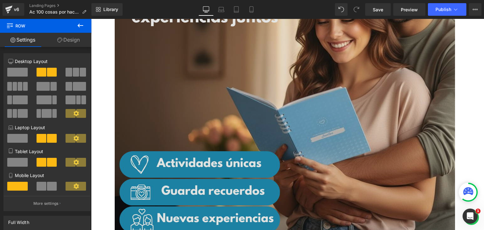
scroll to position [1574, 0]
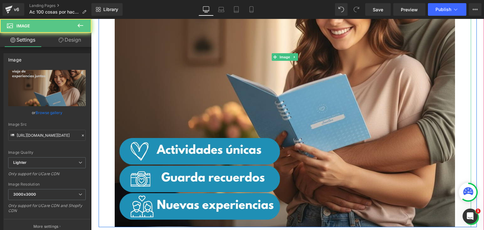
click at [104, 149] on div at bounding box center [285, 57] width 372 height 340
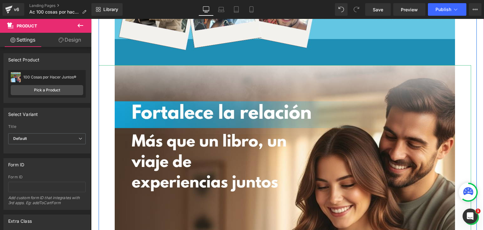
scroll to position [1385, 0]
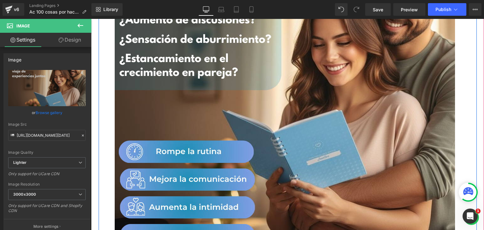
scroll to position [0, 0]
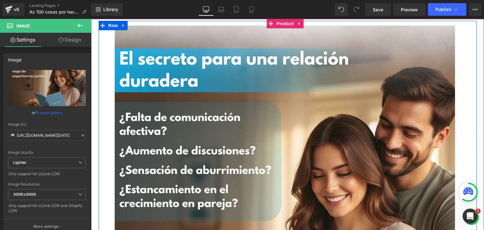
click at [112, 23] on span "Row" at bounding box center [113, 25] width 13 height 9
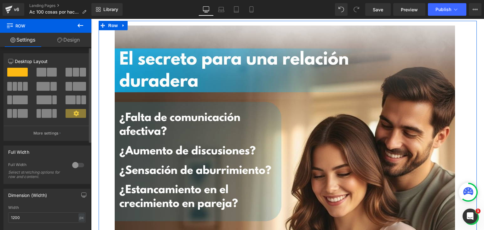
click at [77, 166] on div at bounding box center [78, 165] width 15 height 10
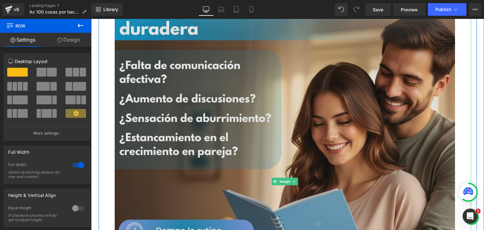
scroll to position [63, 0]
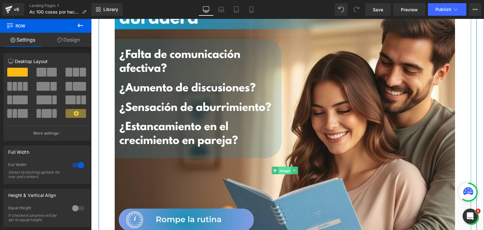
click at [282, 170] on span "Image" at bounding box center [284, 171] width 13 height 8
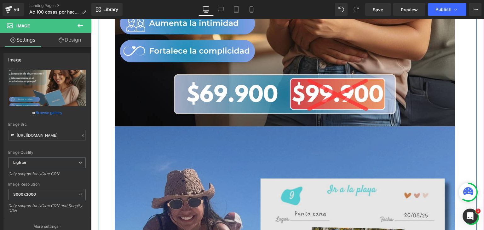
scroll to position [409, 0]
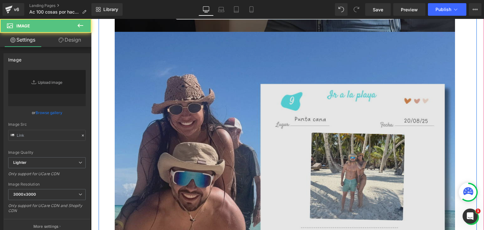
click at [284, 118] on img at bounding box center [285, 202] width 340 height 340
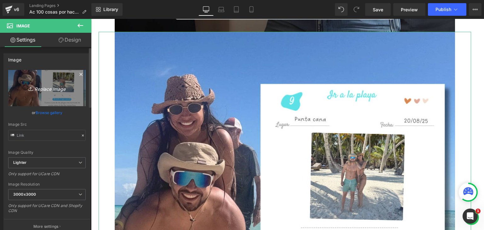
click at [59, 90] on icon "Replace Image" at bounding box center [47, 88] width 50 height 8
type input "C:\fakepath\2.png"
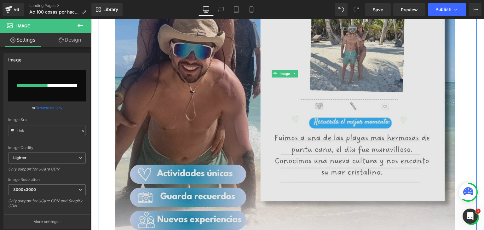
scroll to position [598, 0]
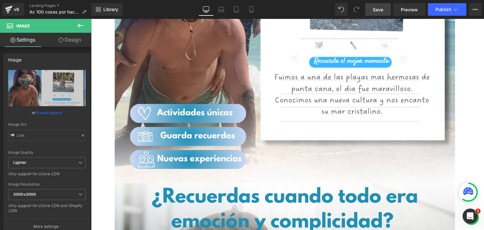
click at [373, 11] on link "Save" at bounding box center [377, 9] width 25 height 13
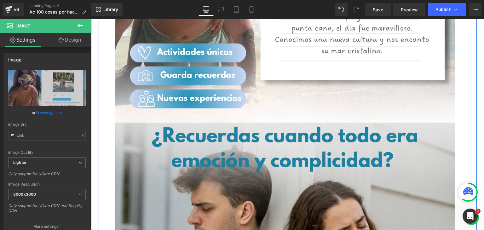
scroll to position [724, 0]
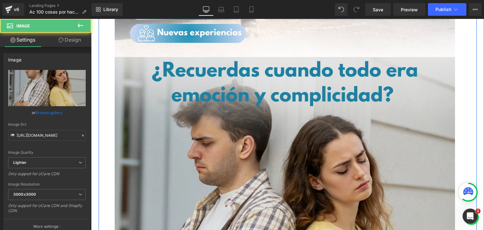
click at [263, 161] on img at bounding box center [285, 227] width 340 height 340
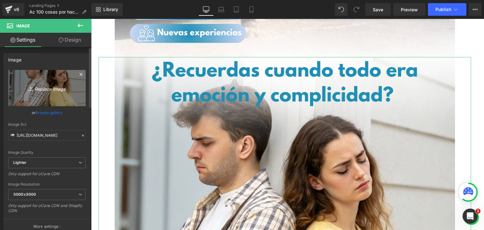
click at [50, 87] on icon "Replace Image" at bounding box center [47, 88] width 50 height 8
type input "C:\fakepath\3.png"
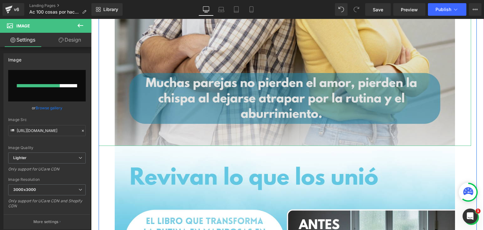
scroll to position [976, 0]
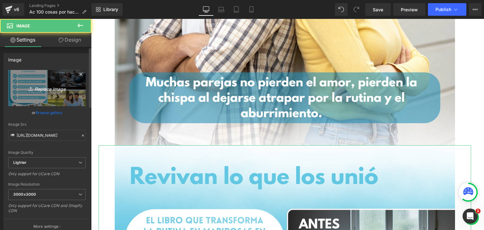
click at [38, 86] on icon "Replace Image" at bounding box center [47, 88] width 50 height 8
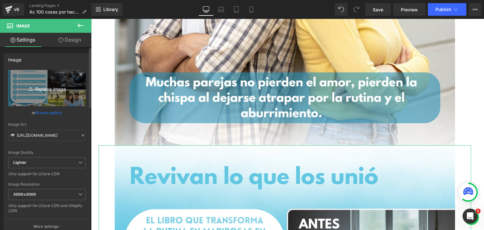
type input "C:\fakepath\4.png"
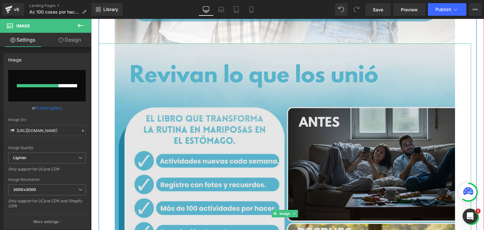
scroll to position [1070, 0]
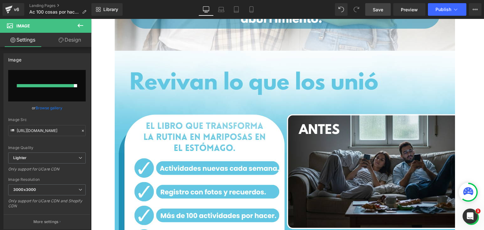
click at [378, 14] on link "Save" at bounding box center [377, 9] width 25 height 13
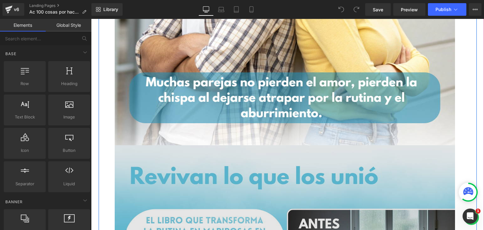
scroll to position [1039, 0]
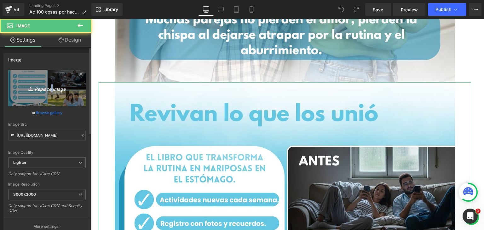
click at [49, 88] on icon "Replace Image" at bounding box center [47, 88] width 50 height 8
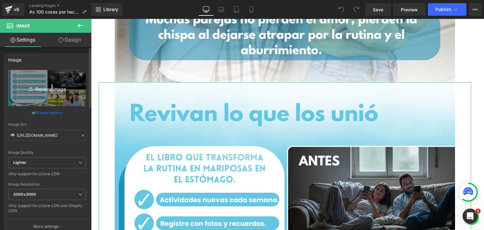
type input "C:\fakepath\4.png"
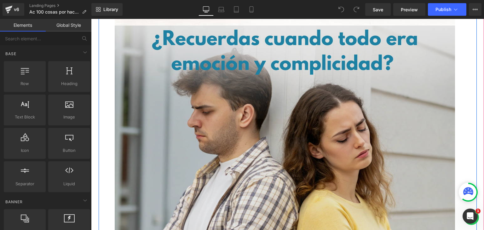
scroll to position [787, 0]
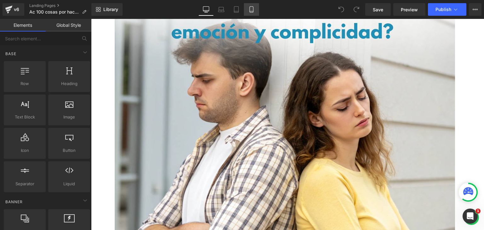
click at [252, 12] on icon at bounding box center [251, 9] width 6 height 6
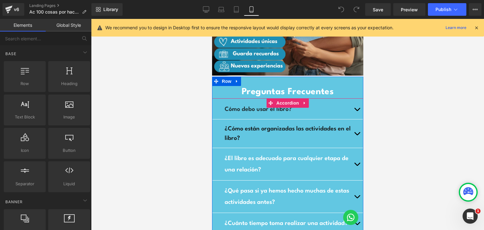
scroll to position [756, 0]
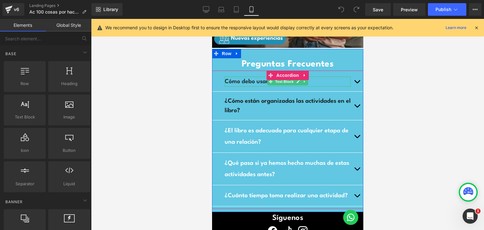
click at [242, 82] on strong "Cómo debo usar el libro?" at bounding box center [257, 82] width 67 height 6
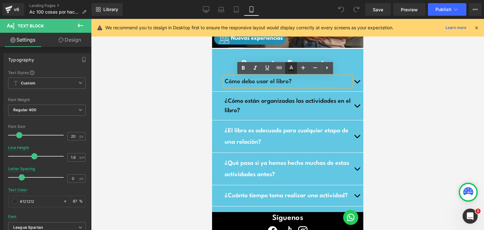
click at [290, 67] on icon at bounding box center [291, 68] width 8 height 8
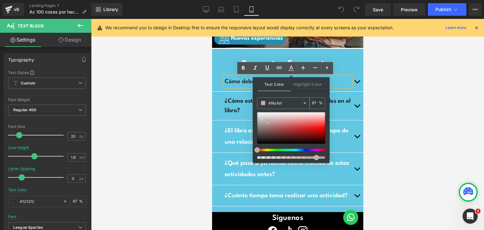
type input "#ffffff"
drag, startPoint x: 268, startPoint y: 121, endPoint x: 256, endPoint y: 77, distance: 45.2
click at [257, 77] on div "Text Color Highlight Color rgba(255, 255, 255, 0.87) #ffffff 87 % transparent t…" at bounding box center [291, 77] width 68 height 0
type input "100"
drag, startPoint x: 528, startPoint y: 176, endPoint x: 339, endPoint y: 155, distance: 189.8
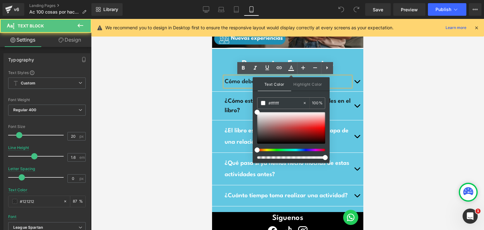
click at [242, 79] on strong "Cómo debo usar el libro?" at bounding box center [257, 82] width 67 height 6
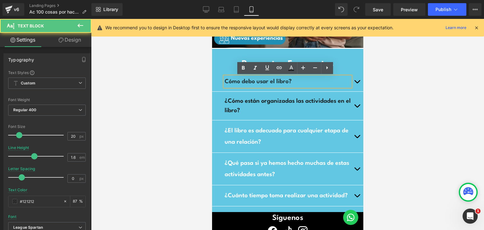
click at [241, 80] on strong "Cómo debo usar el libro?" at bounding box center [257, 82] width 67 height 6
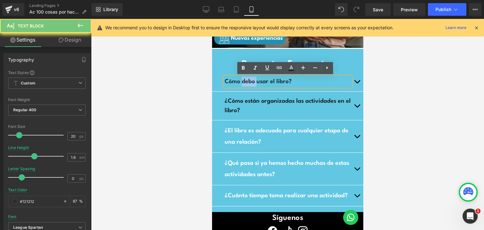
click at [241, 80] on strong "Cómo debo usar el libro?" at bounding box center [257, 82] width 67 height 6
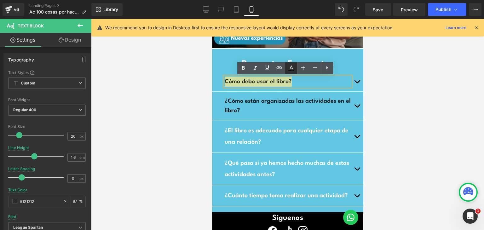
click at [293, 67] on icon at bounding box center [291, 68] width 8 height 8
type input "#121212"
type input "87"
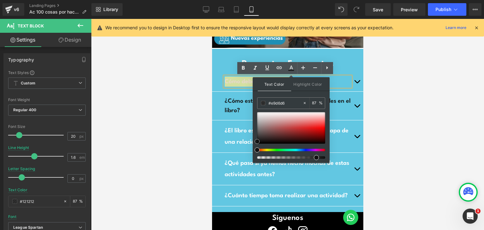
type input "#ffffff"
drag, startPoint x: 278, startPoint y: 116, endPoint x: 296, endPoint y: 81, distance: 39.0
click at [296, 77] on div "Text Color Highlight Color rgba(255, 255, 255, 0.87) #ffffff 87 % transparent t…" at bounding box center [291, 77] width 68 height 0
click at [293, 93] on div "Text Color Highlight Color rgba(255, 255, 255, 0.87) #ffffff 87 % transparent t…" at bounding box center [290, 120] width 77 height 86
drag, startPoint x: 527, startPoint y: 175, endPoint x: 348, endPoint y: 156, distance: 179.9
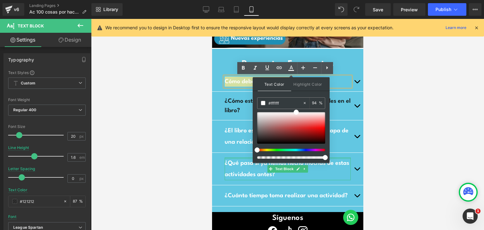
drag, startPoint x: 535, startPoint y: 177, endPoint x: 338, endPoint y: 158, distance: 198.0
click at [343, 68] on h1 "Preguntas Frecuentes" at bounding box center [287, 64] width 151 height 12
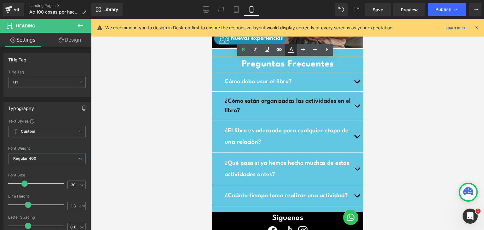
click at [291, 51] on icon at bounding box center [291, 50] width 8 height 8
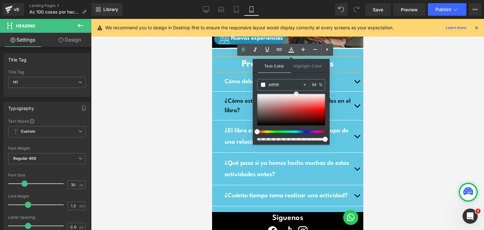
type input "100"
drag, startPoint x: 293, startPoint y: 92, endPoint x: 271, endPoint y: 84, distance: 23.9
click at [271, 84] on div "#ffffff 100 %" at bounding box center [291, 111] width 68 height 65
click at [233, 98] on span "¿Cómo están organizadas las actividades en el libro?" at bounding box center [287, 105] width 126 height 15
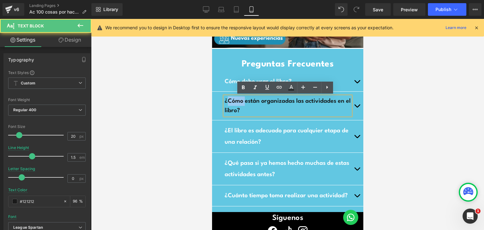
click at [233, 98] on span "¿Cómo están organizadas las actividades en el libro?" at bounding box center [287, 105] width 126 height 15
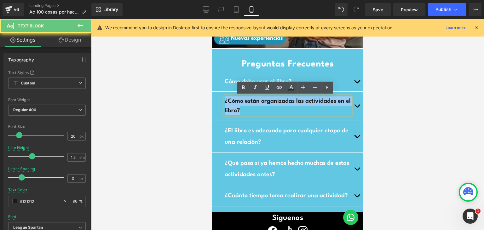
click at [233, 98] on span "¿Cómo están organizadas las actividades en el libro?" at bounding box center [287, 105] width 126 height 15
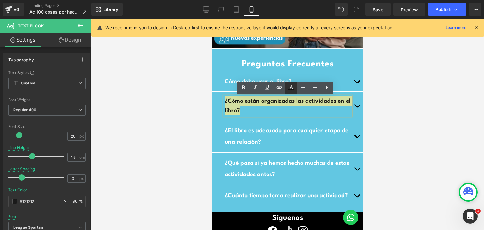
click at [289, 87] on icon at bounding box center [291, 88] width 8 height 8
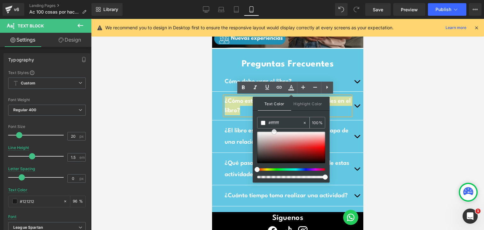
drag, startPoint x: 271, startPoint y: 131, endPoint x: 273, endPoint y: 124, distance: 7.7
click at [273, 124] on div "#ffffff 100 %" at bounding box center [291, 149] width 68 height 65
click at [306, 114] on div "Text Color Highlight Color rgba(255, 255, 255, 1) #ffffff 100 % transparent tra…" at bounding box center [290, 140] width 77 height 86
click at [343, 78] on p "Cómo debo usar el libro?" at bounding box center [287, 81] width 126 height 10
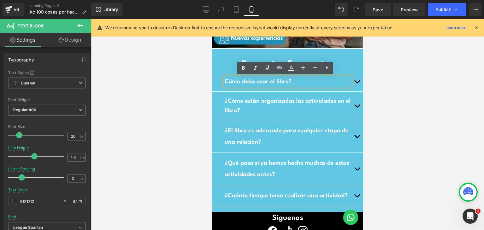
click at [353, 79] on button "button" at bounding box center [356, 82] width 13 height 20
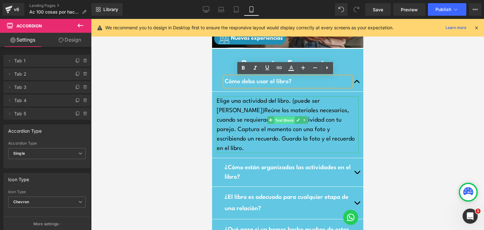
click at [282, 120] on span "Text Block" at bounding box center [283, 120] width 21 height 8
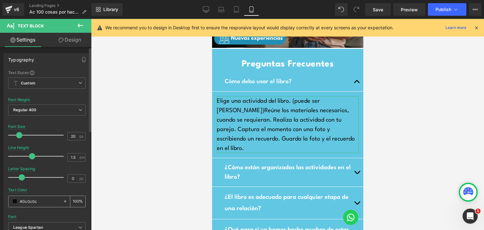
click at [10, 201] on div "#0c0c0c" at bounding box center [35, 201] width 54 height 11
click at [14, 201] on span at bounding box center [14, 201] width 5 height 5
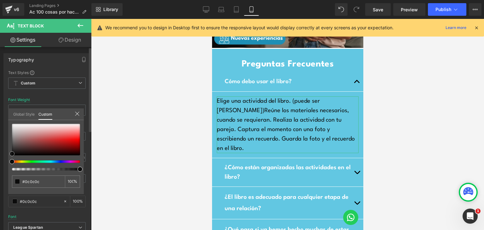
type input "#c36464"
type input "#c56767"
type input "#c86e6e"
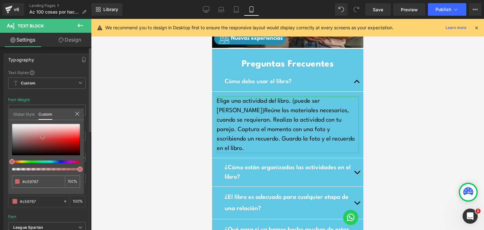
type input "#c86e6e"
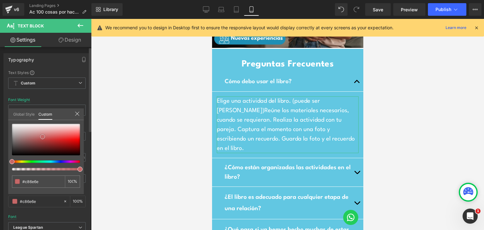
type input "#ffffff"
drag, startPoint x: 42, startPoint y: 137, endPoint x: 1, endPoint y: 96, distance: 58.3
click at [1, 96] on div "Typography Text Styles Custom Custom Setup Global Style Custom Setup Global Sty…" at bounding box center [47, 156] width 94 height 216
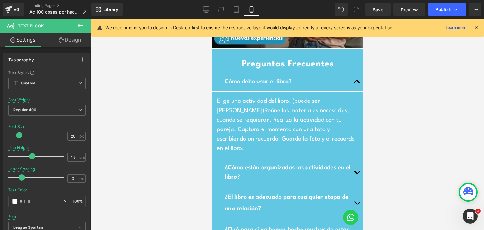
click at [354, 162] on button "button" at bounding box center [356, 172] width 13 height 28
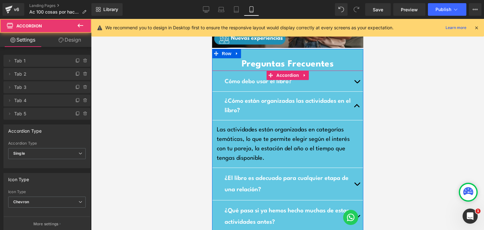
click at [238, 149] on p "Las actividades están organizadas en categorías temáticas, lo que te permite el…" at bounding box center [287, 144] width 142 height 38
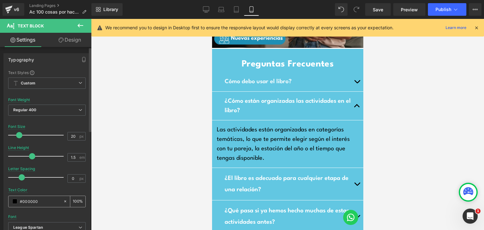
click at [15, 203] on span at bounding box center [14, 201] width 5 height 5
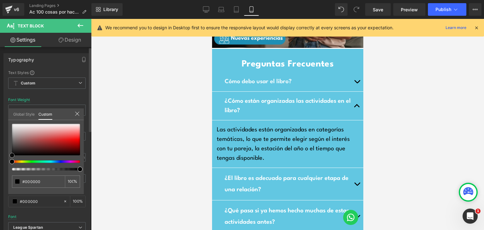
type input "#cb9e9e"
type input "#ca9f9f"
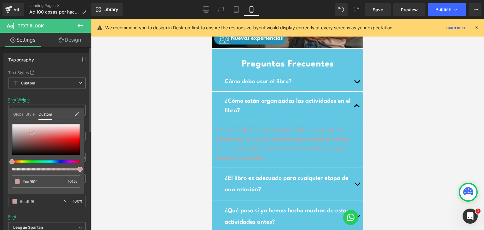
type input "#dec8c8"
type input "#ffffff"
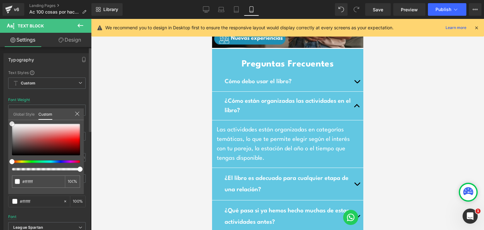
drag, startPoint x: 32, startPoint y: 133, endPoint x: 0, endPoint y: 95, distance: 49.3
click at [0, 95] on div "Typography Text Styles Custom Custom Setup Global Style Custom Setup Global Sty…" at bounding box center [47, 156] width 94 height 216
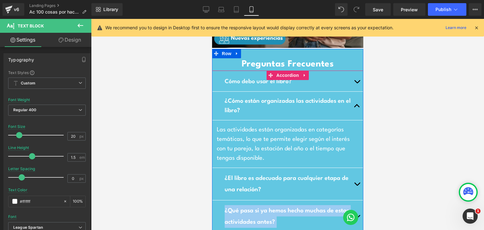
click at [354, 184] on button "button" at bounding box center [356, 184] width 13 height 32
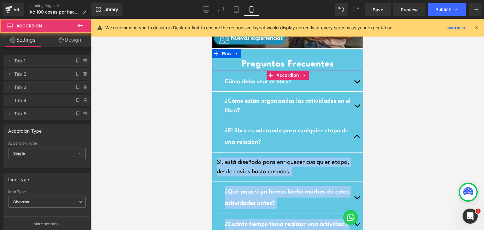
click at [251, 168] on p "Sí, está diseñado para enriquecer cualquier etapa, desde novios hasta casados." at bounding box center [287, 166] width 142 height 19
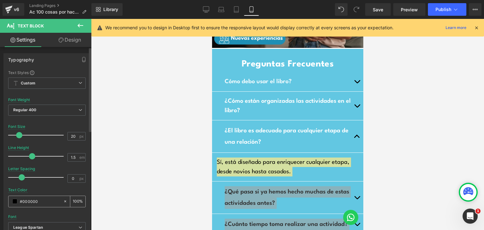
click at [15, 201] on span at bounding box center [14, 201] width 5 height 5
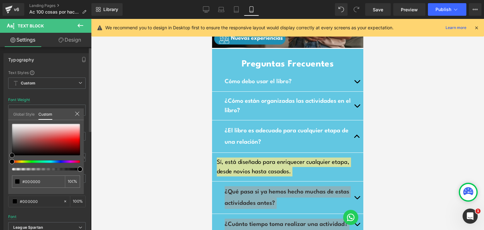
type input "#816969"
type input "#8f7979"
type input "#ffffff"
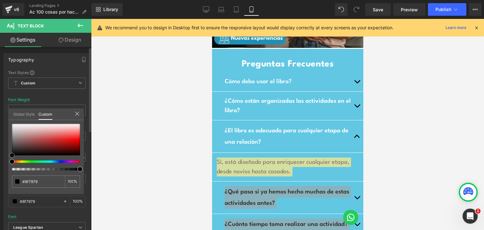
type input "#ffffff"
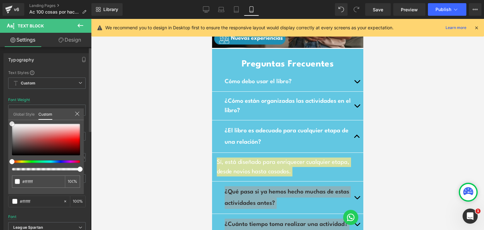
drag, startPoint x: 19, startPoint y: 140, endPoint x: 1, endPoint y: 99, distance: 45.3
click at [1, 99] on div "Typography Text Styles Custom Custom Setup Global Style Custom Setup Global Sty…" at bounding box center [47, 156] width 94 height 216
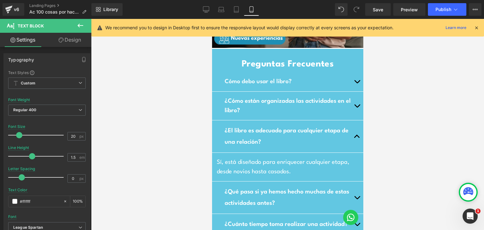
click at [352, 195] on button "button" at bounding box center [356, 197] width 13 height 32
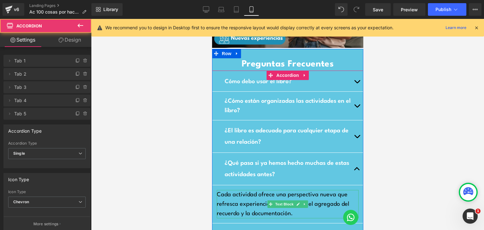
click at [260, 206] on div "Rendering Content" at bounding box center [242, 204] width 39 height 7
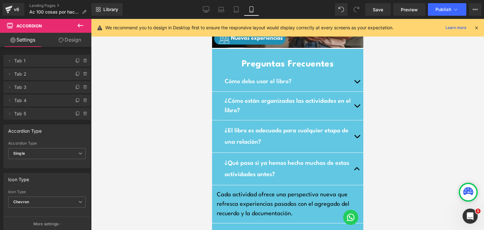
click at [251, 206] on div "Rendering Content" at bounding box center [242, 204] width 39 height 7
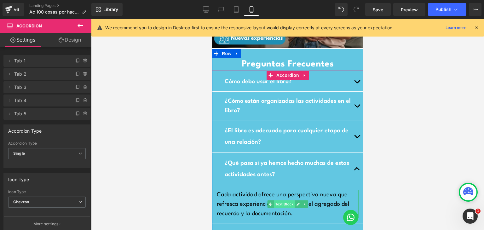
click at [287, 204] on span "Text Block" at bounding box center [283, 204] width 21 height 8
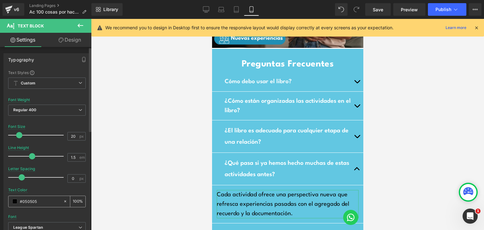
click at [14, 201] on span at bounding box center [14, 201] width 5 height 5
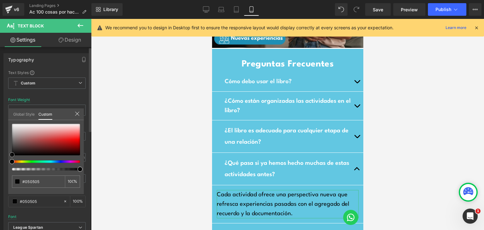
type input "#322828"
type input "#322e2e"
type input "#958383"
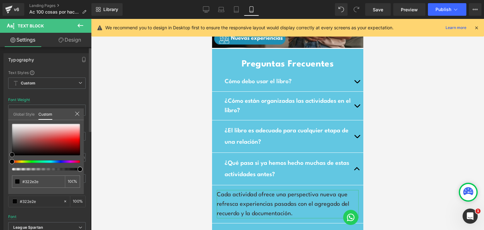
type input "#958383"
type input "#e2dddd"
type input "#ffffff"
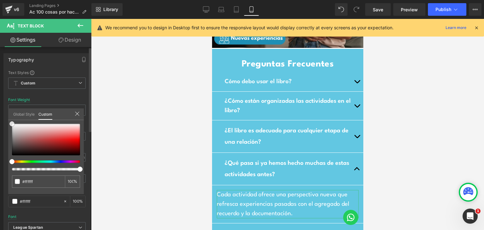
drag, startPoint x: 16, startPoint y: 149, endPoint x: 7, endPoint y: 110, distance: 40.3
click at [7, 110] on div "Typography Text Styles Custom Custom Setup Global Style Custom Setup Global Sty…" at bounding box center [47, 156] width 94 height 216
click at [154, 138] on div at bounding box center [287, 124] width 393 height 211
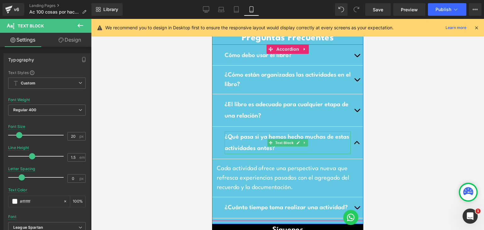
scroll to position [818, 0]
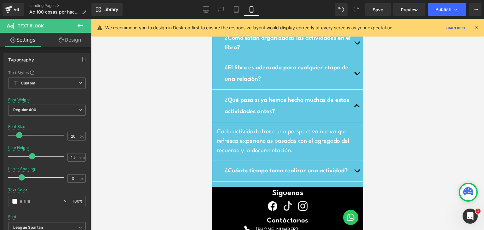
click at [356, 172] on span "button" at bounding box center [356, 172] width 0 height 0
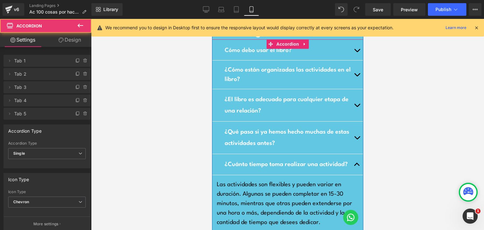
scroll to position [780, 0]
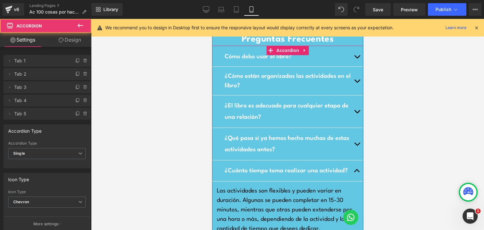
click at [282, 199] on p "Las actividades son flexibles y pueden variar en duración. Algunas se pueden co…" at bounding box center [287, 209] width 142 height 47
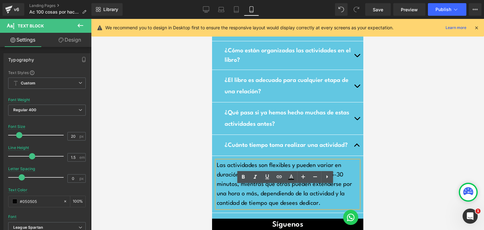
scroll to position [843, 0]
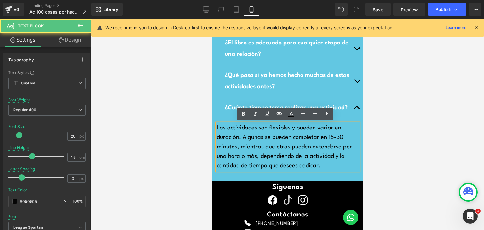
click at [280, 149] on p "Las actividades son flexibles y pueden variar en duración. Algunas se pueden co…" at bounding box center [287, 146] width 142 height 47
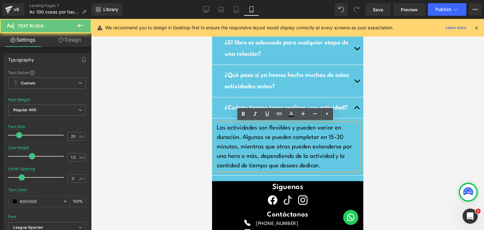
click at [223, 170] on div "Las actividades son flexibles y pueden variar en duración. Algunas se pueden co…" at bounding box center [287, 146] width 142 height 47
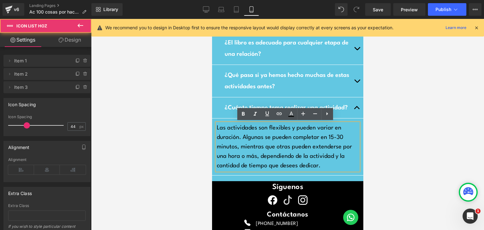
click at [236, 197] on ul "Icon Icon Icon" at bounding box center [287, 202] width 151 height 15
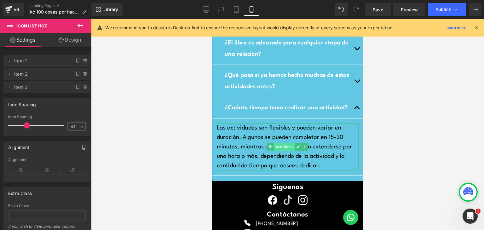
click at [284, 148] on span "Text Block" at bounding box center [283, 147] width 21 height 8
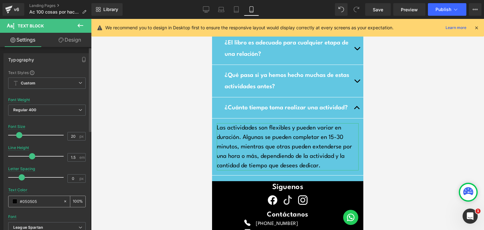
click at [13, 202] on span at bounding box center [14, 201] width 5 height 5
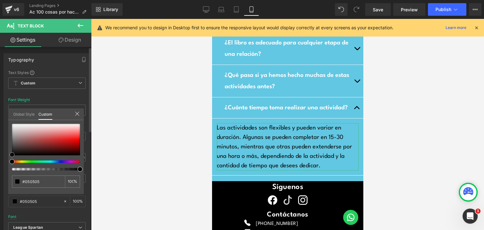
type input "#b85a5a"
type input "#b95959"
type input "#bb5d5d"
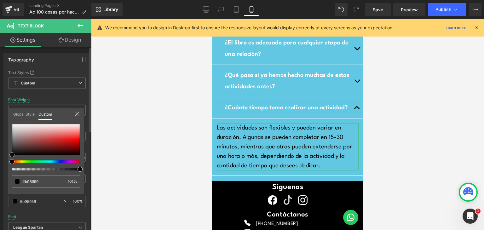
type input "#bb5d5d"
type input "#be6464"
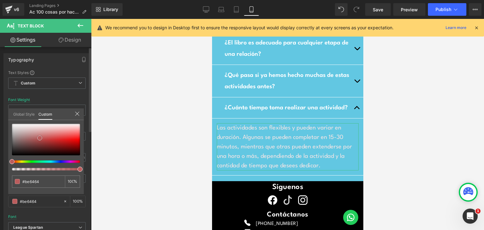
type input "#f4e5e5"
type input "#ffffff"
drag, startPoint x: 40, startPoint y: 138, endPoint x: 4, endPoint y: 81, distance: 67.3
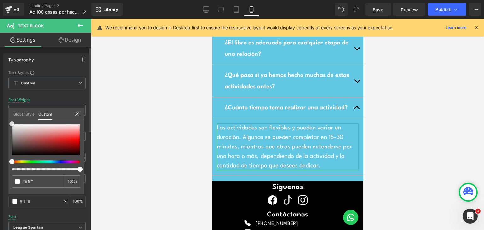
click at [4, 81] on div "Typography Text Styles Custom Custom Setup Global Style Custom Setup Global Sty…" at bounding box center [47, 156] width 94 height 216
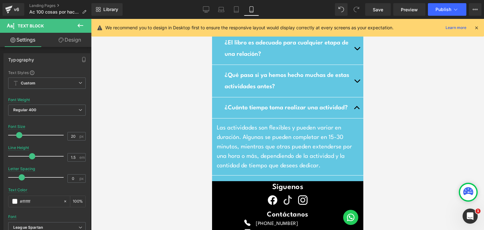
click at [194, 114] on div at bounding box center [287, 124] width 393 height 211
click at [228, 207] on div "Rendering Content" at bounding box center [242, 204] width 39 height 7
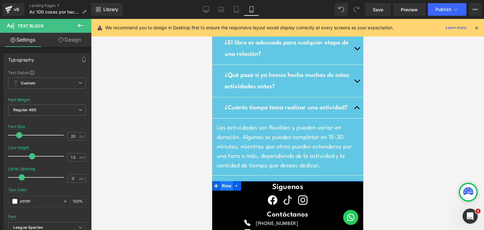
click at [222, 184] on span "Row" at bounding box center [226, 185] width 13 height 9
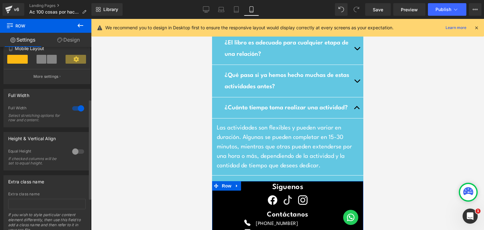
scroll to position [152, 0]
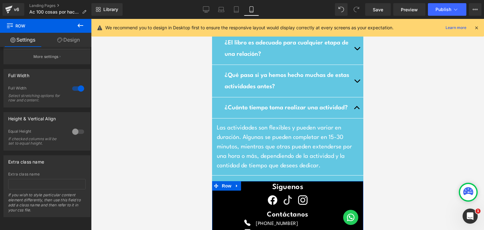
click at [58, 41] on icon at bounding box center [59, 39] width 5 height 5
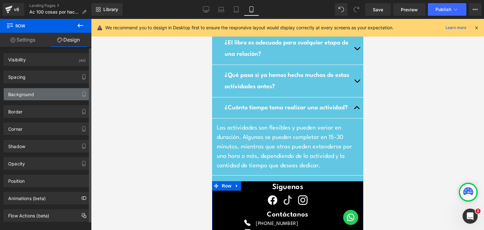
click at [31, 93] on div "Background" at bounding box center [21, 92] width 26 height 9
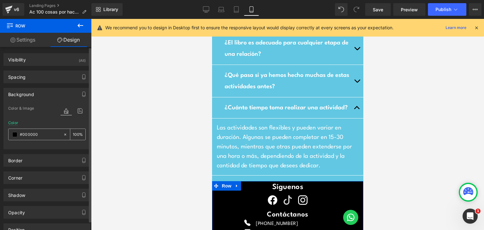
click at [29, 134] on input "#000000" at bounding box center [40, 134] width 40 height 7
paste input "62c7e2"
type input "#62c7e2000"
type input "0"
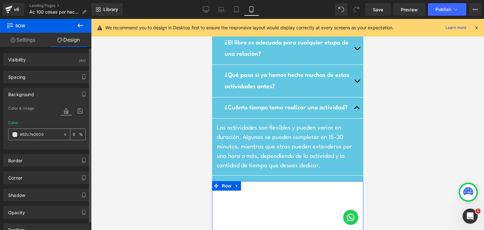
drag, startPoint x: 37, startPoint y: 135, endPoint x: 60, endPoint y: 137, distance: 23.7
click at [60, 137] on div "#62c7e2000 0 %" at bounding box center [46, 134] width 77 height 12
type input "#62c7e2"
type input "100"
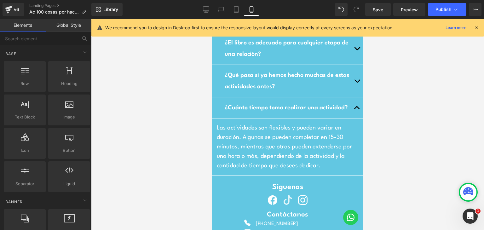
click at [155, 152] on div at bounding box center [287, 124] width 393 height 211
click at [356, 109] on span "button" at bounding box center [356, 109] width 0 height 0
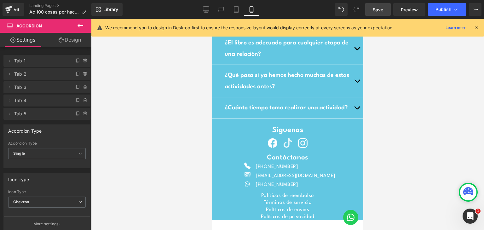
click at [381, 12] on span "Save" at bounding box center [377, 9] width 10 height 7
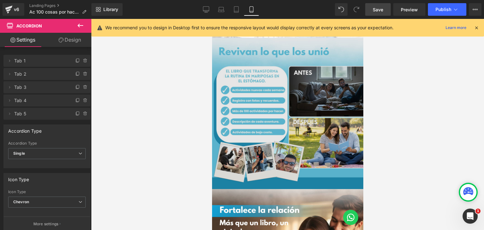
scroll to position [403, 0]
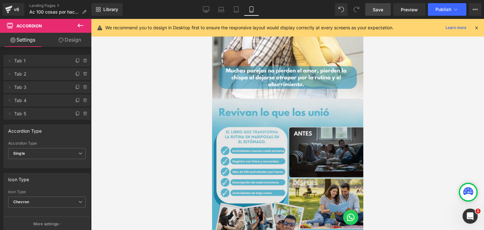
click at [294, 150] on img at bounding box center [287, 174] width 151 height 151
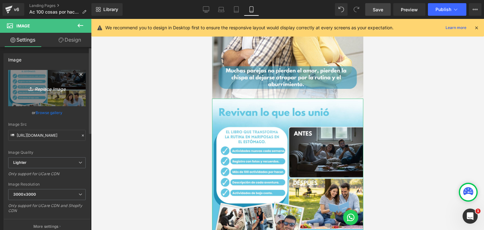
click at [37, 86] on icon "Replace Image" at bounding box center [47, 88] width 50 height 8
type input "C:\fakepath\4.png"
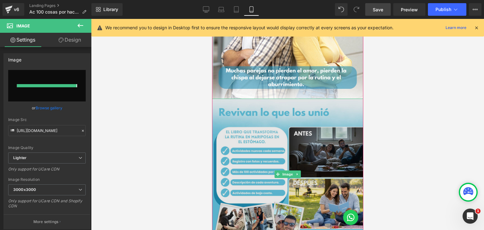
type input "[URL][DOMAIN_NAME]"
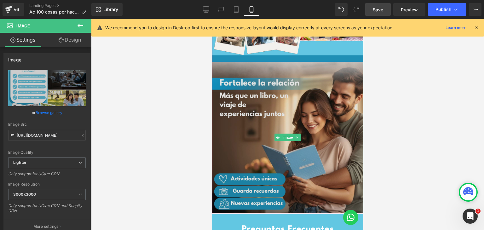
scroll to position [592, 0]
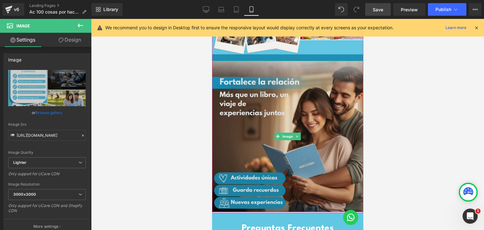
click at [288, 110] on img at bounding box center [287, 136] width 151 height 151
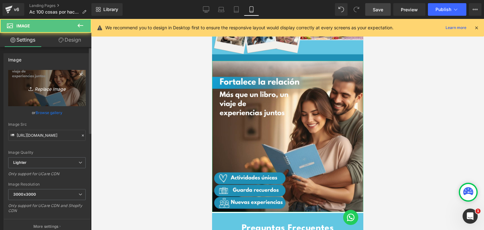
click at [50, 87] on icon "Replace Image" at bounding box center [47, 88] width 50 height 8
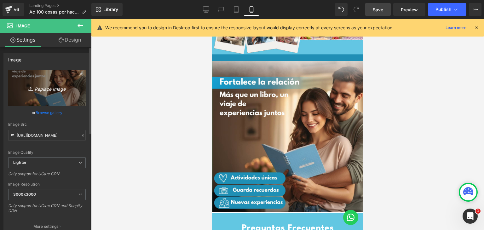
type input "C:\fakepath\5.png"
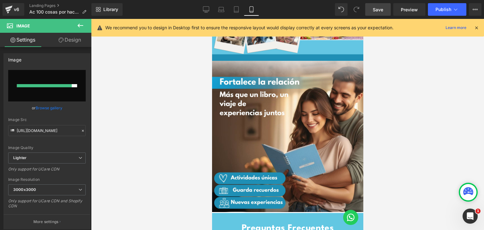
click at [383, 11] on link "Save" at bounding box center [377, 9] width 25 height 13
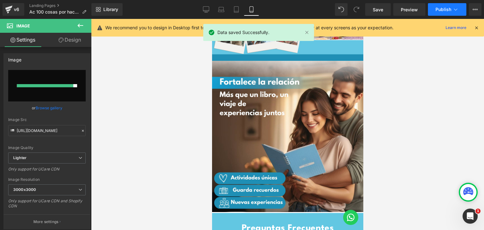
click at [439, 10] on span "Publish" at bounding box center [443, 9] width 16 height 5
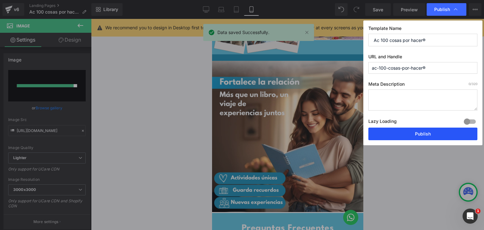
click at [378, 133] on button "Publish" at bounding box center [422, 133] width 109 height 13
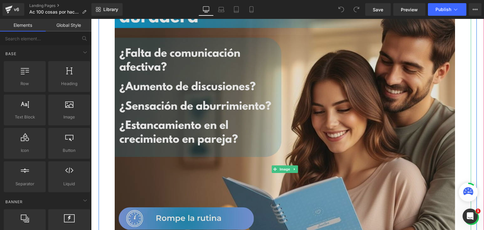
scroll to position [94, 0]
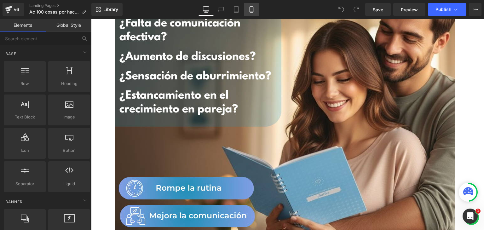
click at [254, 9] on link "Mobile" at bounding box center [251, 9] width 15 height 13
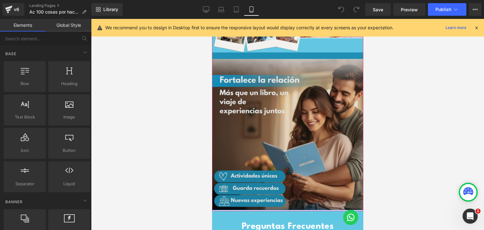
scroll to position [630, 0]
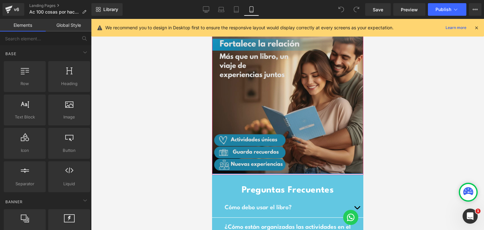
click at [290, 100] on div "Image" at bounding box center [287, 98] width 151 height 151
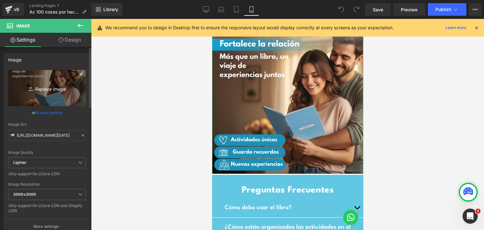
click at [42, 88] on icon "Replace Image" at bounding box center [47, 88] width 50 height 8
type input "C:\fakepath\5.png"
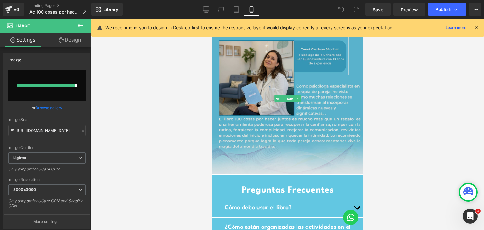
type input "https://ucarecdn.com/4e3ac42c-5392-4b76-9efa-7ca6f21a3e13/-/format/auto/-/previ…"
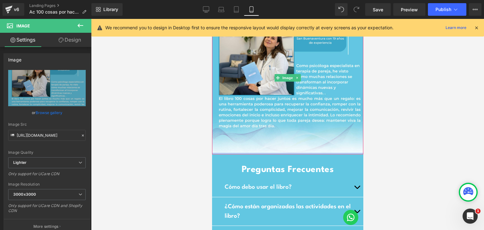
scroll to position [661, 0]
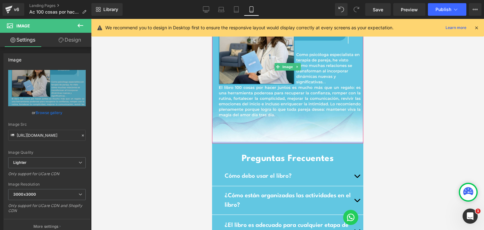
click at [297, 66] on link at bounding box center [297, 67] width 7 height 8
click at [292, 67] on icon at bounding box center [293, 66] width 3 height 3
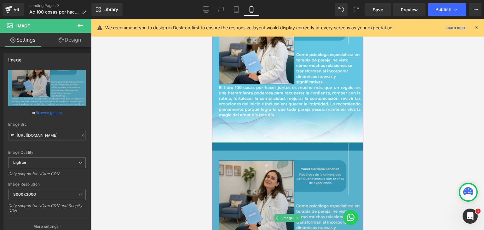
click at [272, 161] on img at bounding box center [287, 217] width 151 height 151
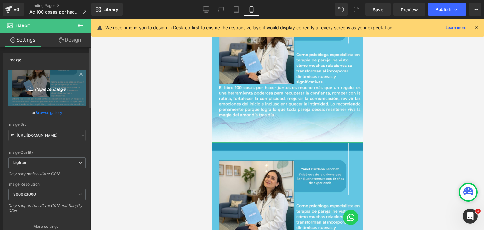
click at [41, 86] on icon "Replace Image" at bounding box center [47, 88] width 50 height 8
type input "C:\fakepath\6.png"
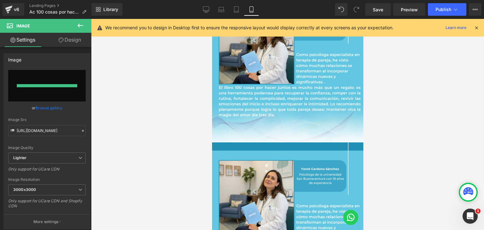
type input "https://ucarecdn.com/af9df5be-7002-437d-aa05-96434001d535/-/format/auto/-/previ…"
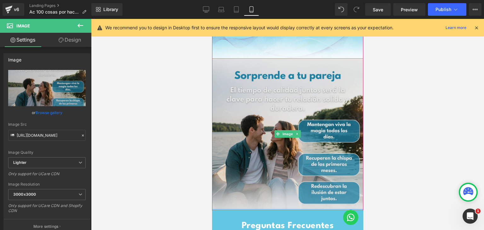
scroll to position [756, 0]
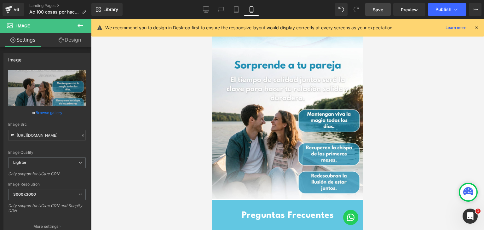
click at [376, 6] on span "Save" at bounding box center [377, 9] width 10 height 7
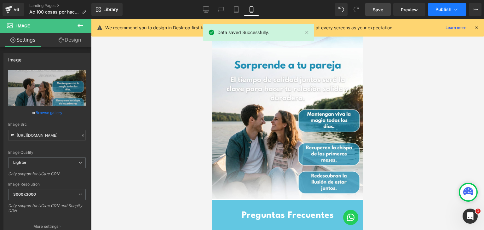
click at [444, 10] on span "Publish" at bounding box center [443, 9] width 16 height 5
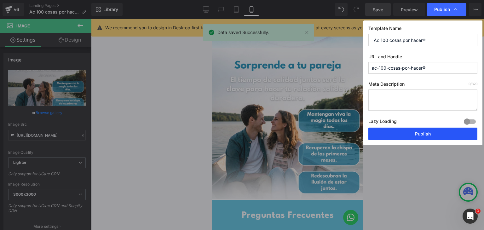
click at [400, 137] on button "Publish" at bounding box center [422, 133] width 109 height 13
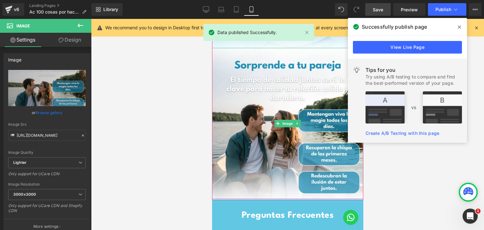
click at [295, 125] on icon at bounding box center [296, 124] width 3 height 4
click at [292, 125] on icon at bounding box center [293, 123] width 3 height 3
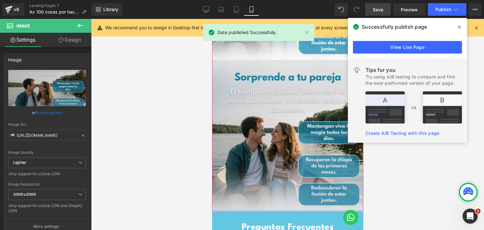
scroll to position [910, 0]
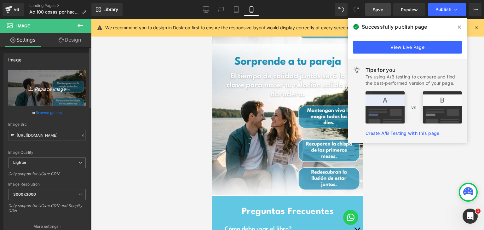
click at [52, 90] on icon "Replace Image" at bounding box center [47, 88] width 50 height 8
type input "C:\fakepath\7.png"
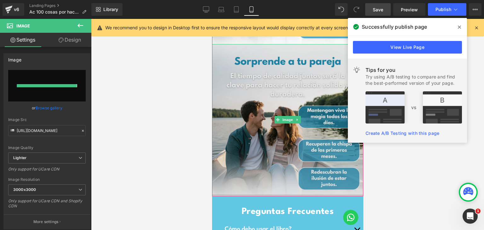
type input "https://ucarecdn.com/10c40b0a-228a-4a6f-b87a-67cd534e069b/-/format/auto/-/previ…"
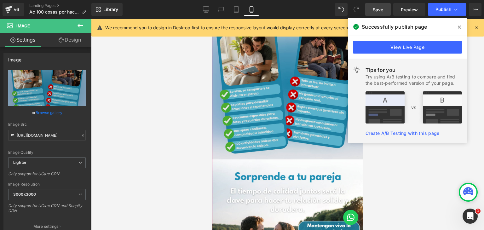
scroll to position [784, 0]
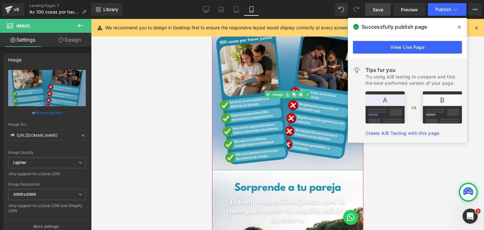
click at [272, 99] on img at bounding box center [287, 94] width 151 height 151
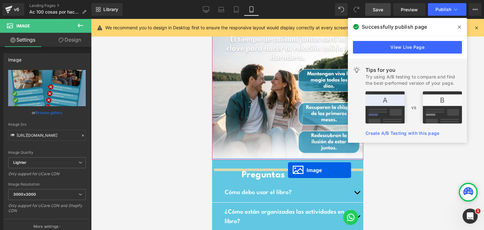
scroll to position [813, 0]
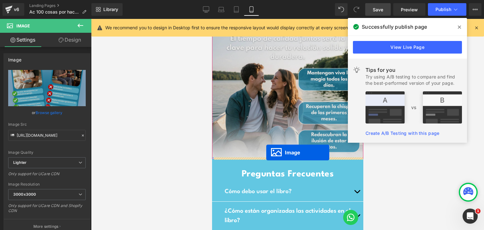
drag, startPoint x: 266, startPoint y: 95, endPoint x: 266, endPoint y: 153, distance: 57.6
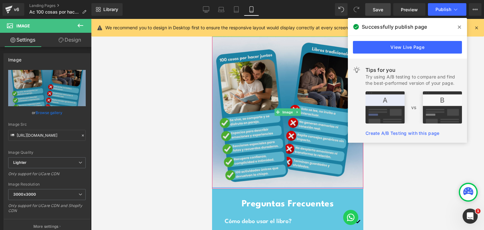
scroll to position [954, 0]
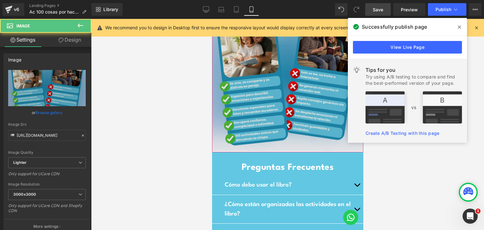
click at [294, 92] on img at bounding box center [287, 75] width 151 height 151
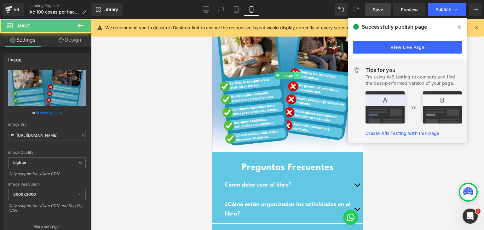
click at [295, 76] on icon at bounding box center [296, 76] width 3 height 4
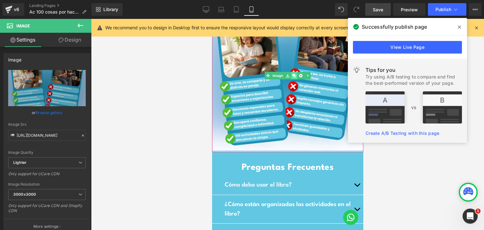
click at [292, 77] on icon at bounding box center [293, 76] width 3 height 4
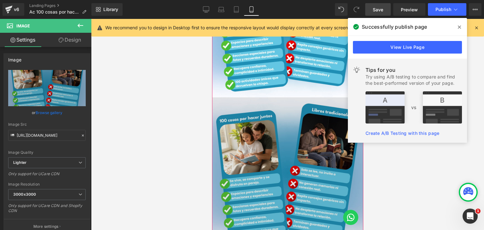
scroll to position [1017, 0]
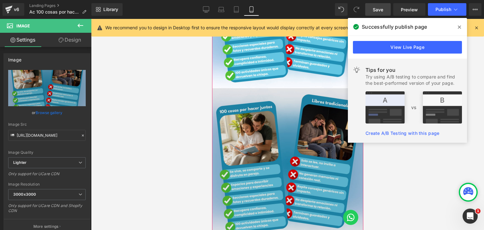
click at [293, 129] on img at bounding box center [287, 163] width 151 height 151
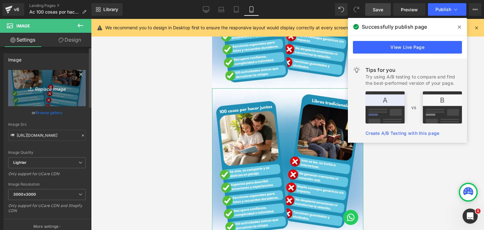
click at [38, 92] on link "Replace Image" at bounding box center [46, 88] width 77 height 36
type input "C:\fakepath\8.png"
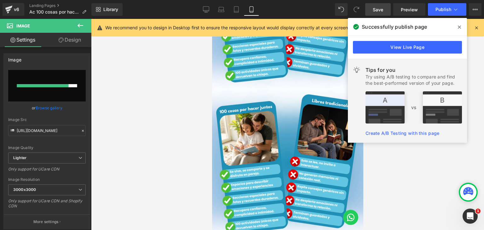
click at [382, 9] on span "Save" at bounding box center [377, 9] width 10 height 7
click at [458, 12] on button "Publish" at bounding box center [447, 9] width 38 height 13
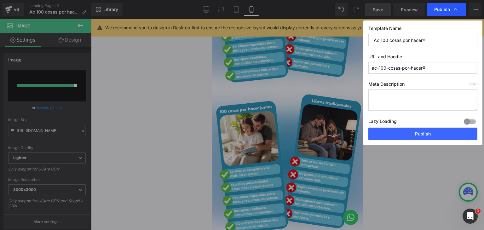
click at [450, 11] on span "Publish" at bounding box center [446, 9] width 25 height 6
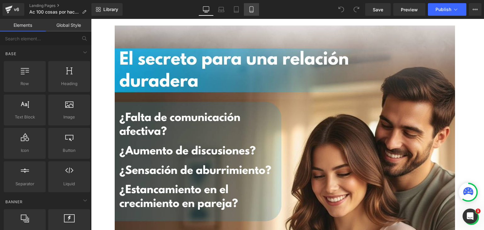
click at [251, 11] on icon at bounding box center [251, 9] width 6 height 6
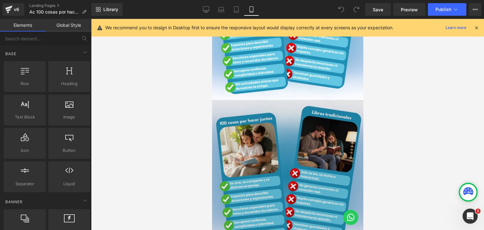
scroll to position [1007, 0]
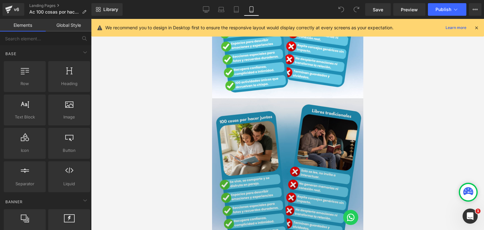
click at [300, 169] on img at bounding box center [287, 173] width 151 height 151
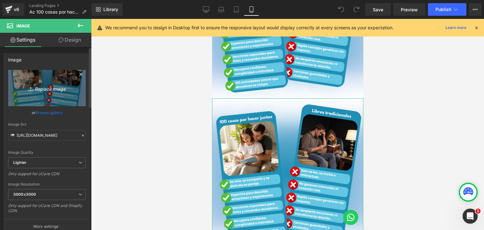
click at [42, 88] on icon "Replace Image" at bounding box center [47, 88] width 50 height 8
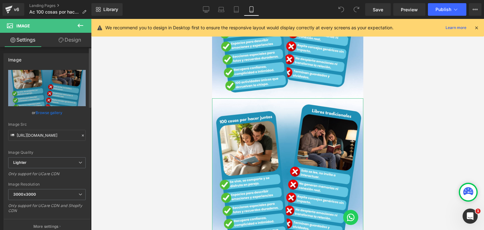
click at [40, 111] on link "Browse gallery" at bounding box center [49, 112] width 27 height 11
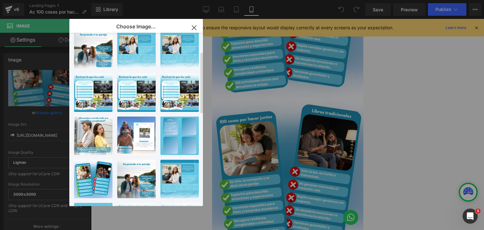
scroll to position [0, 0]
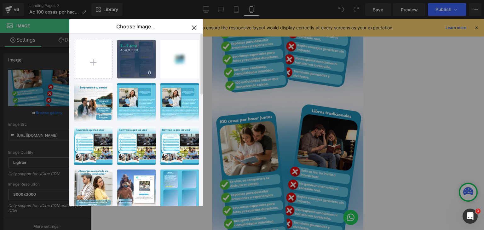
click at [140, 58] on div "8...8.png 454.93 KB" at bounding box center [136, 59] width 38 height 38
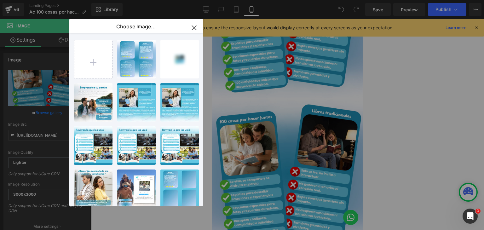
type input "[URL][DOMAIN_NAME]"
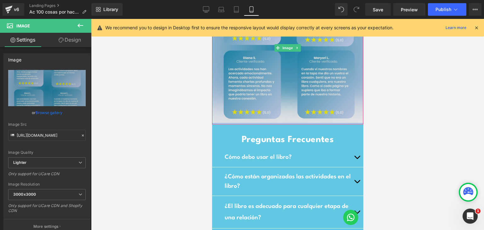
scroll to position [1070, 0]
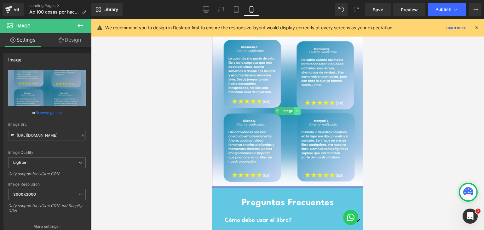
click at [295, 110] on icon at bounding box center [296, 111] width 3 height 4
click at [292, 110] on icon at bounding box center [293, 110] width 3 height 3
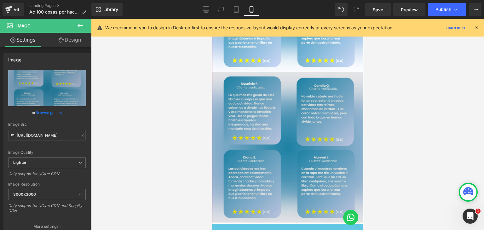
scroll to position [1213, 0]
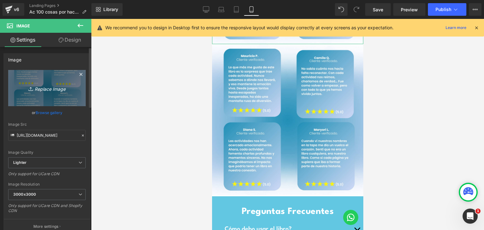
click at [48, 92] on icon "Replace Image" at bounding box center [47, 88] width 50 height 8
type input "C:\fakepath\9.png"
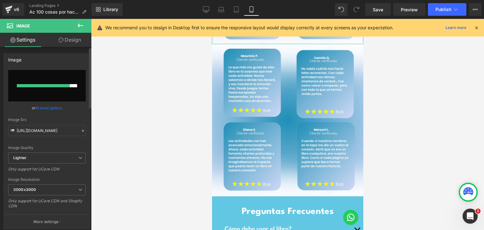
click at [49, 106] on link "Browse gallery" at bounding box center [49, 107] width 27 height 11
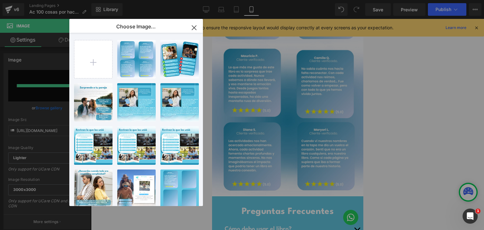
click at [405, 0] on div "You are previewing how the will restyle your page. You can not edit Elements in…" at bounding box center [242, 0] width 484 height 0
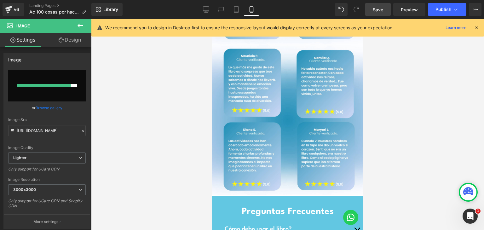
click at [384, 8] on link "Save" at bounding box center [377, 9] width 25 height 13
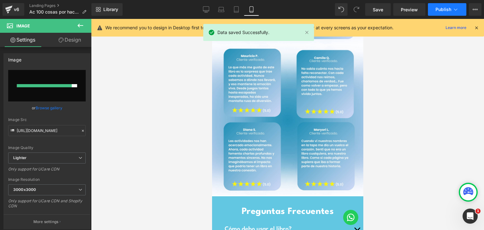
click at [442, 11] on span "Publish" at bounding box center [443, 9] width 16 height 5
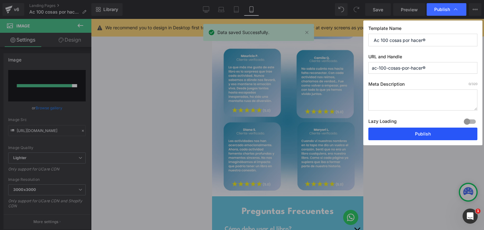
click at [400, 136] on button "Publish" at bounding box center [422, 133] width 109 height 13
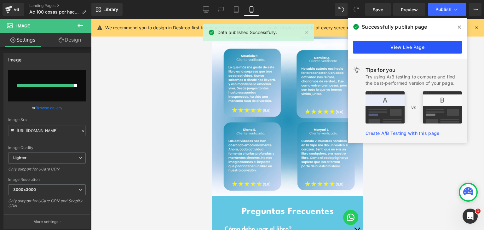
click at [408, 49] on link "View Live Page" at bounding box center [407, 47] width 109 height 13
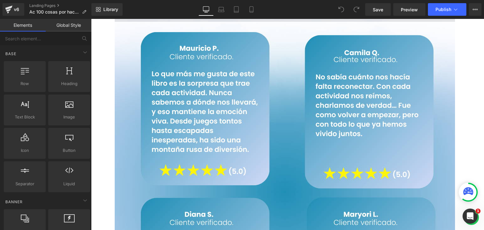
scroll to position [2802, 0]
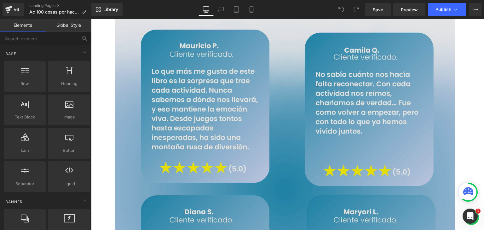
click at [263, 165] on img at bounding box center [285, 189] width 340 height 340
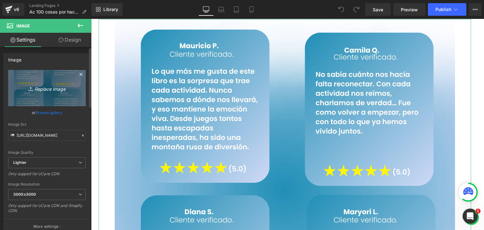
click at [55, 86] on icon "Replace Image" at bounding box center [47, 88] width 50 height 8
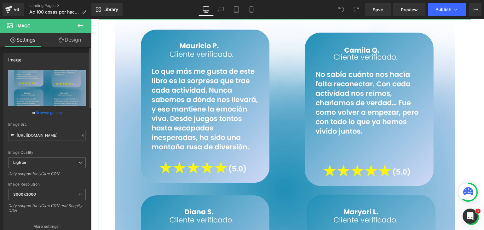
click at [38, 111] on link "Browse gallery" at bounding box center [49, 112] width 27 height 11
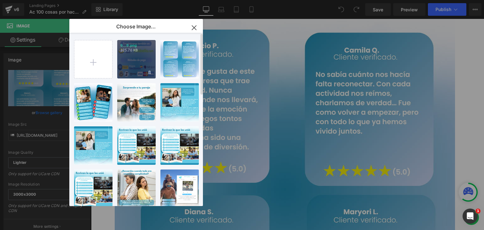
click at [146, 58] on div "9...9.png 325.76 KB" at bounding box center [136, 59] width 38 height 38
type input "[URL][DOMAIN_NAME]"
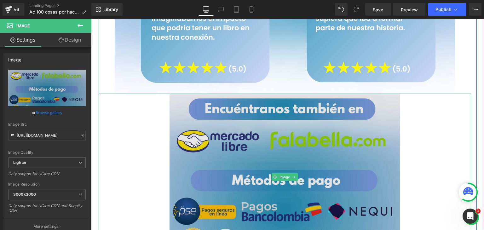
scroll to position [2739, 0]
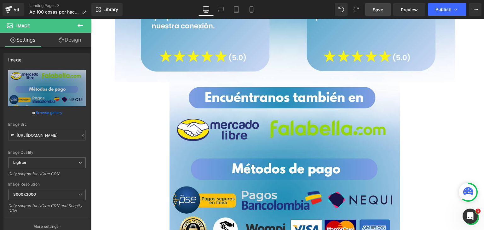
click at [380, 10] on span "Save" at bounding box center [377, 9] width 10 height 7
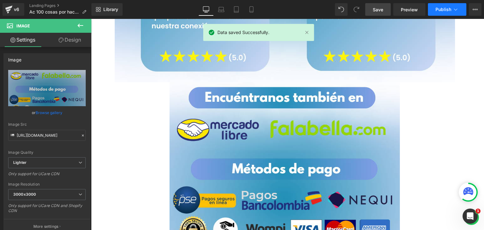
click at [437, 9] on span "Publish" at bounding box center [443, 9] width 16 height 5
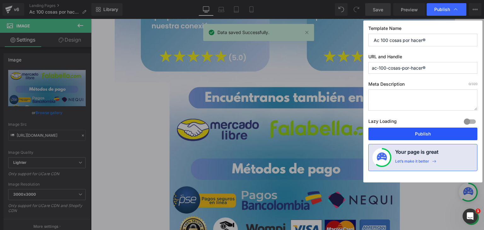
click at [399, 134] on button "Publish" at bounding box center [422, 133] width 109 height 13
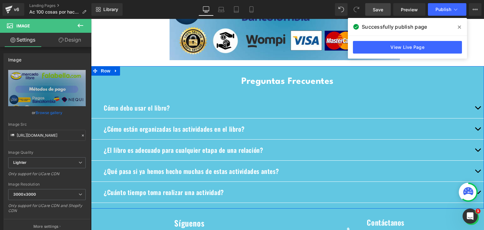
scroll to position [2896, 0]
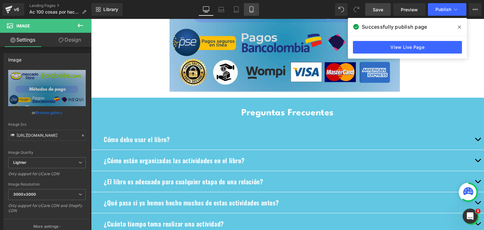
click at [252, 12] on icon at bounding box center [251, 9] width 6 height 6
type input "100"
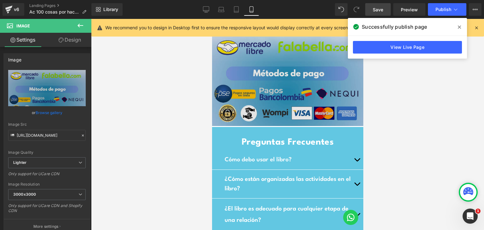
scroll to position [1229, 0]
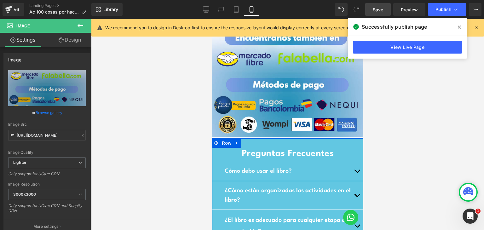
click at [263, 142] on div "Preguntas Frecuentes Heading Cómo debo usar el libro? Text Block Elige una acti…" at bounding box center [287, 219] width 151 height 163
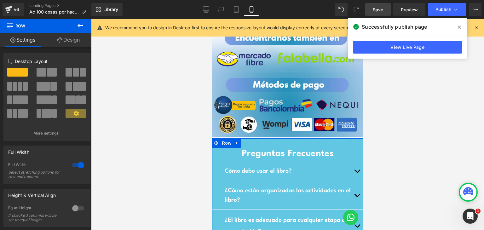
click at [71, 43] on link "Design" at bounding box center [69, 40] width 46 height 14
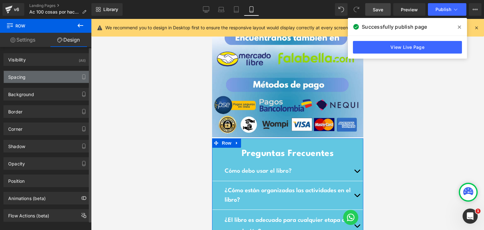
click at [41, 78] on div "Spacing" at bounding box center [47, 77] width 86 height 12
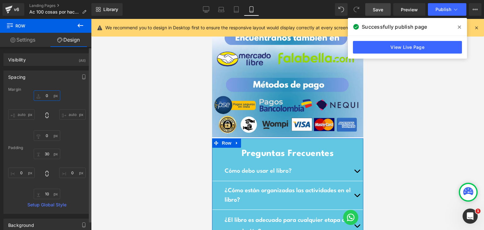
click at [46, 95] on input "0" at bounding box center [47, 95] width 26 height 10
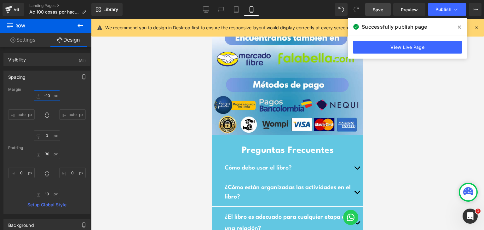
type input "-10"
click at [384, 8] on link "Save" at bounding box center [377, 9] width 25 height 13
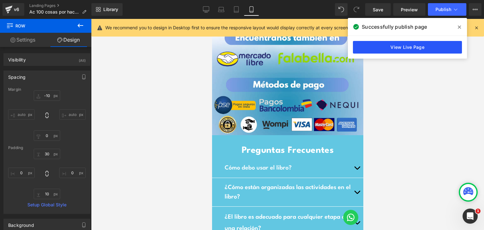
click at [412, 46] on link "View Live Page" at bounding box center [407, 47] width 109 height 13
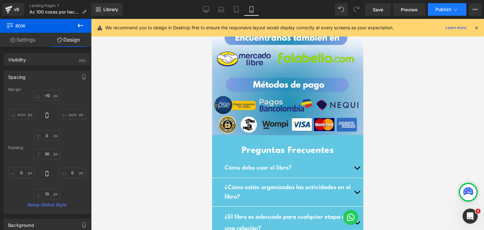
click at [434, 10] on button "Publish" at bounding box center [447, 9] width 38 height 13
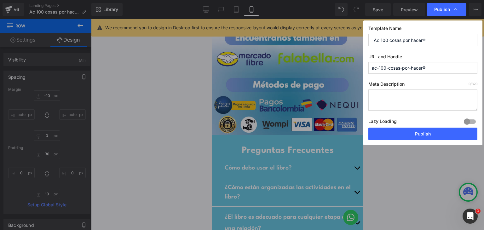
click at [411, 134] on button "Publish" at bounding box center [422, 133] width 109 height 13
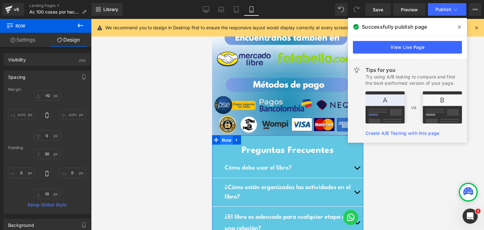
click at [223, 140] on span "Row" at bounding box center [226, 139] width 13 height 9
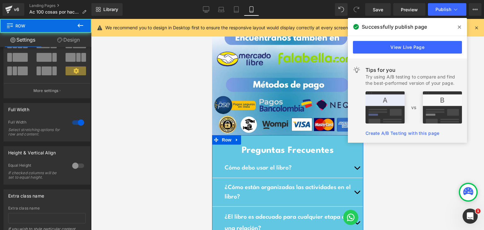
scroll to position [81, 0]
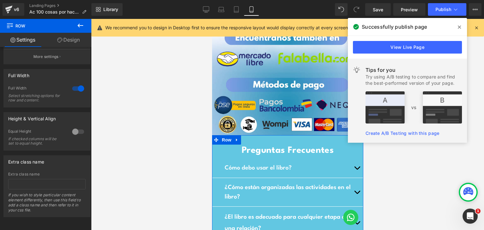
click at [67, 39] on link "Design" at bounding box center [69, 40] width 46 height 14
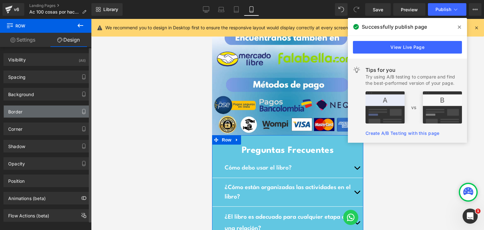
type input "#62c7e2"
type input "100"
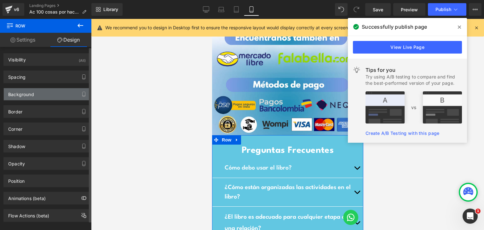
click at [37, 93] on div "Background" at bounding box center [47, 94] width 86 height 12
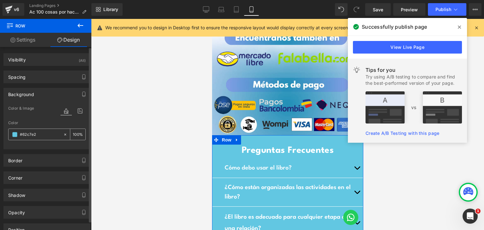
click at [31, 139] on div "#62c7e2" at bounding box center [35, 134] width 54 height 11
click at [25, 134] on input "#62c7e2" at bounding box center [40, 134] width 40 height 7
paste input "55a5c9"
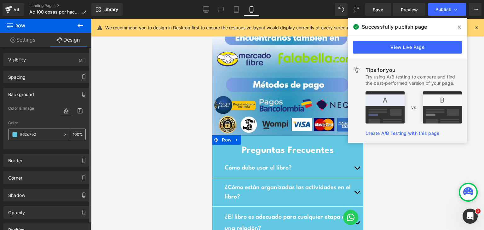
type input "#55a5c92c7e2"
type input "0"
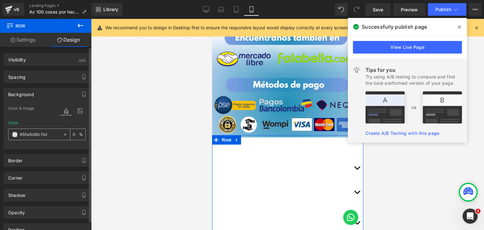
drag, startPoint x: 51, startPoint y: 135, endPoint x: 36, endPoint y: 135, distance: 15.4
click at [36, 135] on input "#55a5c92c7e2" at bounding box center [40, 134] width 40 height 7
type input "#55a5c9"
type input "100"
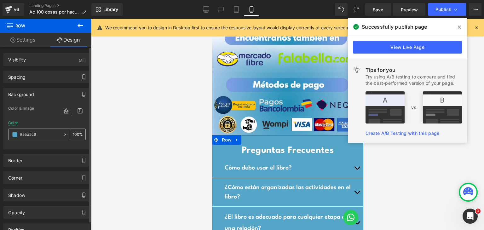
type input "#55a5c9"
click at [180, 158] on div at bounding box center [287, 124] width 393 height 211
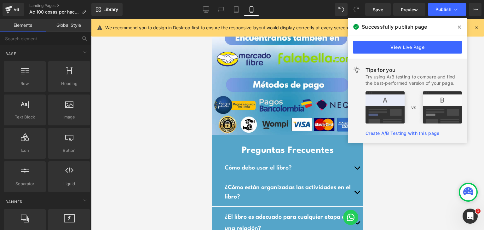
click at [180, 158] on div at bounding box center [287, 124] width 393 height 211
click at [380, 8] on span "Save" at bounding box center [377, 9] width 10 height 7
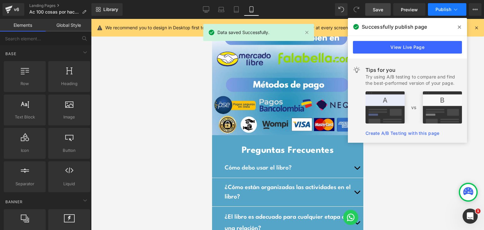
click at [439, 7] on span "Publish" at bounding box center [443, 9] width 16 height 5
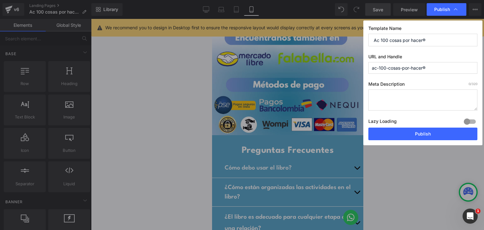
click at [439, 7] on span "Publish" at bounding box center [442, 10] width 16 height 6
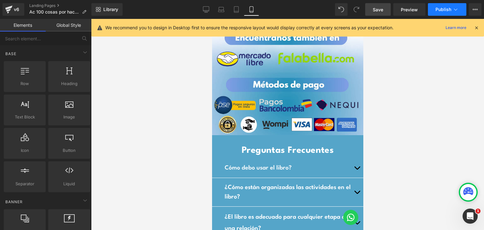
click at [445, 10] on span "Publish" at bounding box center [443, 9] width 16 height 5
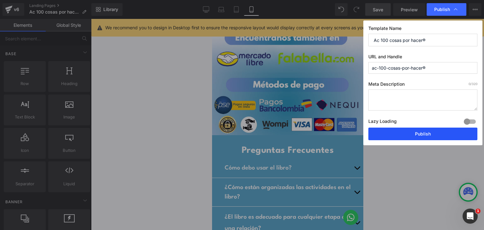
click at [429, 130] on button "Publish" at bounding box center [422, 133] width 109 height 13
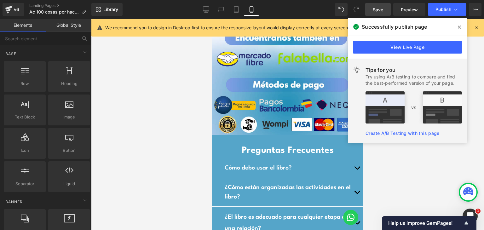
click at [153, 82] on div at bounding box center [287, 124] width 393 height 211
click at [456, 25] on span at bounding box center [459, 27] width 10 height 10
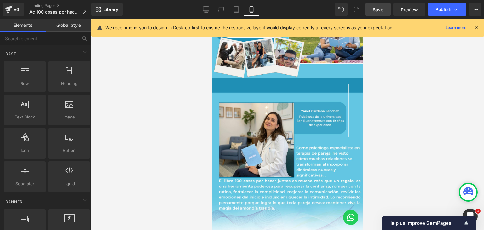
scroll to position [505, 0]
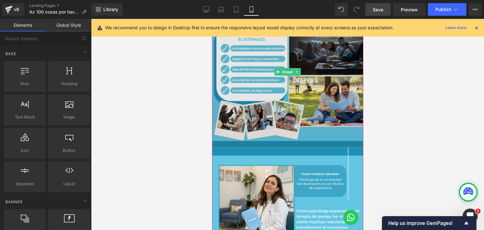
click at [294, 83] on img at bounding box center [287, 71] width 151 height 151
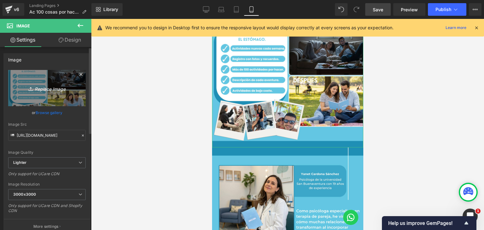
click at [49, 89] on icon "Replace Image" at bounding box center [47, 88] width 50 height 8
type input "C:\fakepath\4.png"
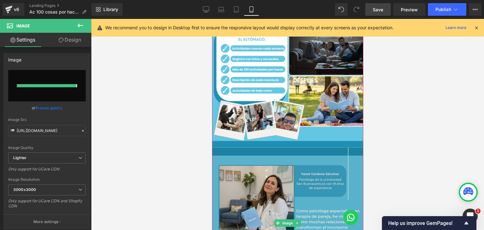
type input "[URL][DOMAIN_NAME]"
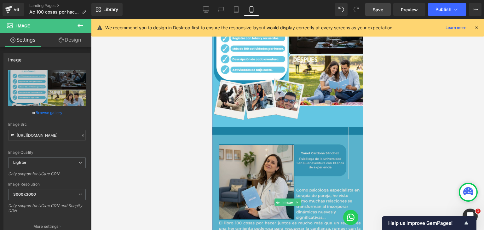
scroll to position [536, 0]
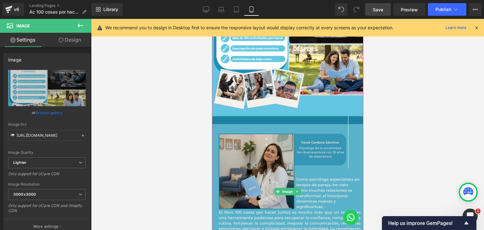
click at [266, 174] on img at bounding box center [287, 191] width 151 height 151
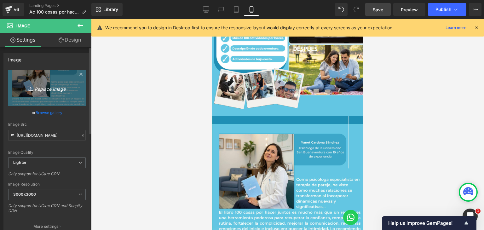
click at [43, 88] on icon "Replace Image" at bounding box center [47, 88] width 50 height 8
type input "C:\fakepath\5.png"
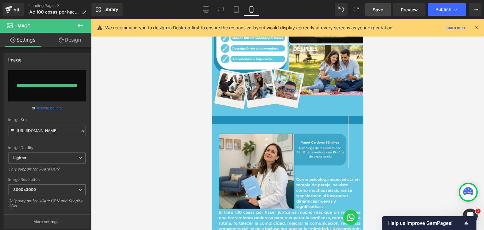
type input "[URL][DOMAIN_NAME]"
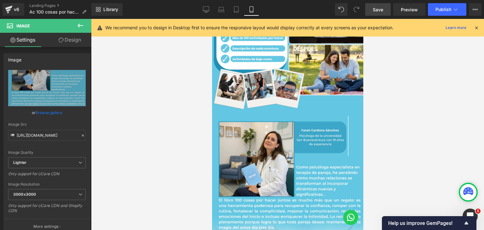
click at [373, 11] on span "Save" at bounding box center [377, 9] width 10 height 7
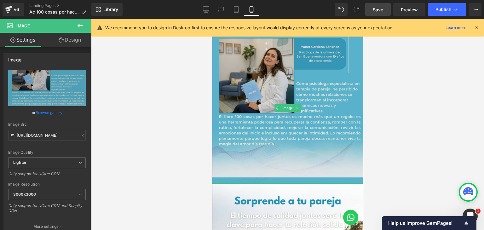
scroll to position [631, 0]
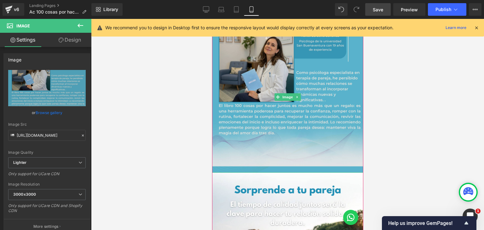
click at [331, 169] on img at bounding box center [287, 96] width 151 height 151
click at [300, 113] on img at bounding box center [287, 96] width 151 height 151
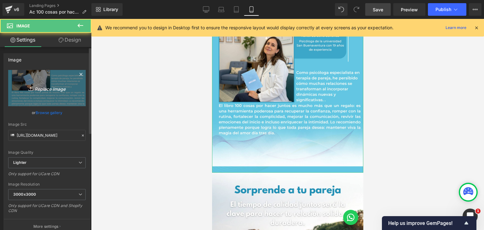
click at [47, 83] on link "Replace Image" at bounding box center [46, 88] width 77 height 36
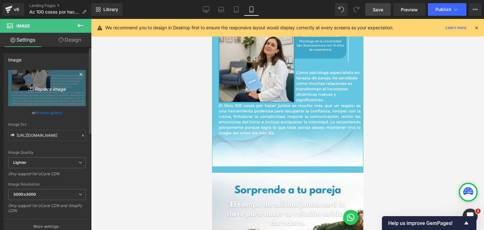
type input "C:\fakepath\5.png"
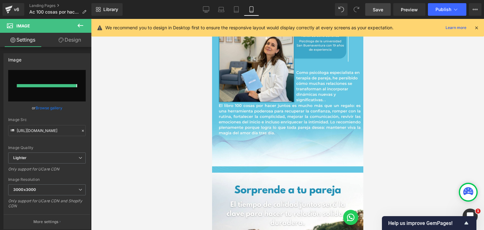
type input "[URL][DOMAIN_NAME]"
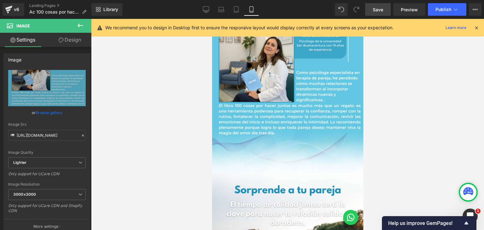
click at [379, 10] on span "Save" at bounding box center [377, 9] width 10 height 7
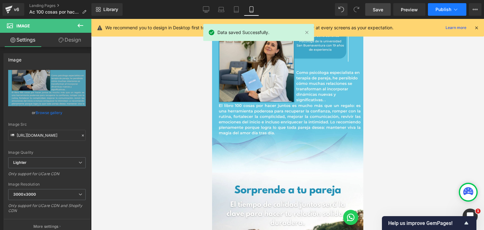
click at [440, 10] on span "Publish" at bounding box center [443, 9] width 16 height 5
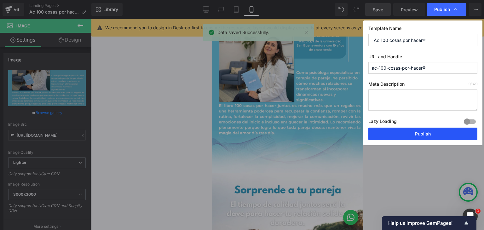
click at [402, 133] on button "Publish" at bounding box center [422, 133] width 109 height 13
